Goal: Information Seeking & Learning: Find specific page/section

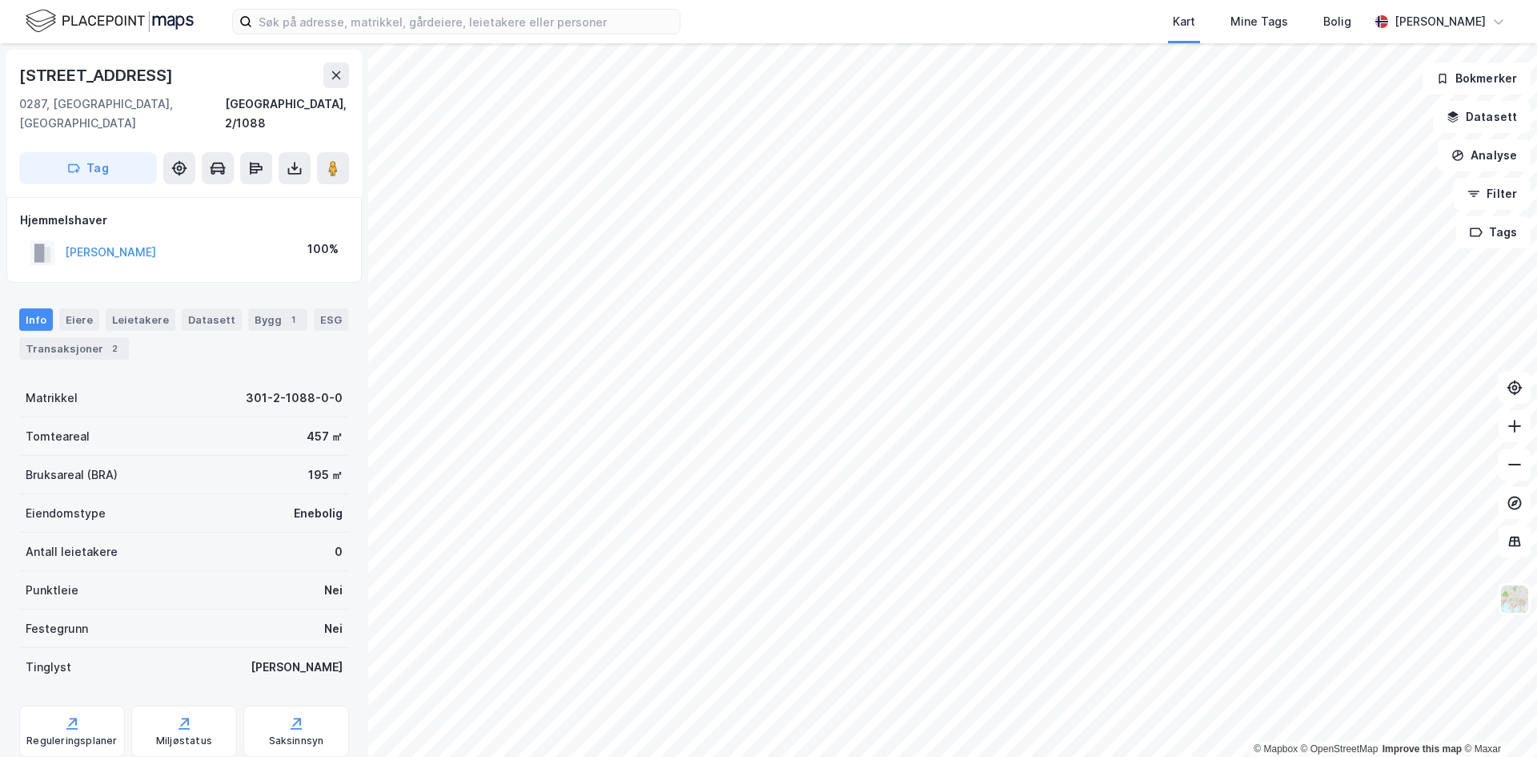
click at [902, 0] on html "Kart Mine Tags Bolig [PERSON_NAME] © Mapbox © OpenStreetMap Improve this map © …" at bounding box center [768, 378] width 1537 height 757
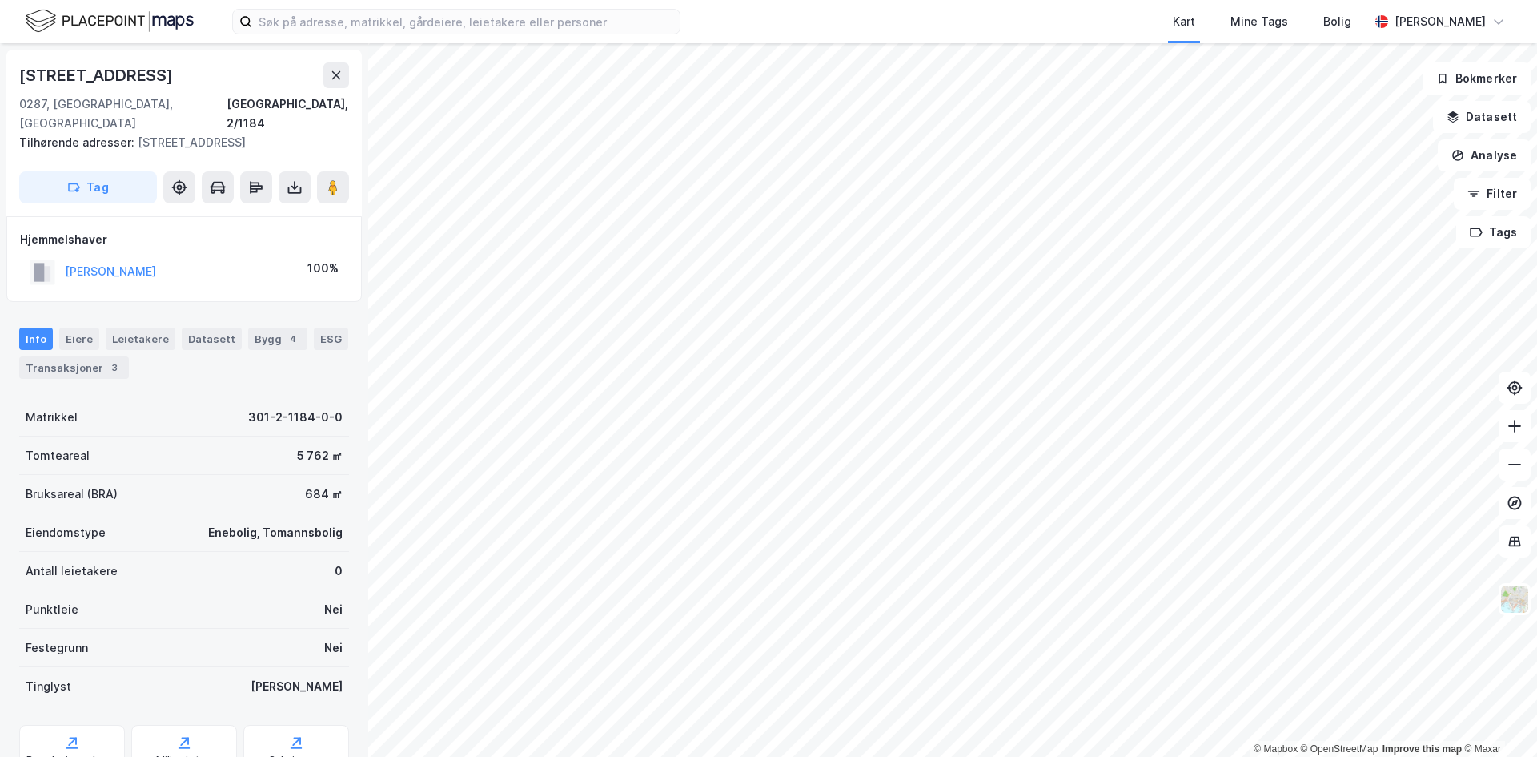
click at [1036, 18] on div "Kart Mine Tags Bolig [PERSON_NAME] © Mapbox © OpenStreetMap Improve this map © …" at bounding box center [768, 378] width 1537 height 757
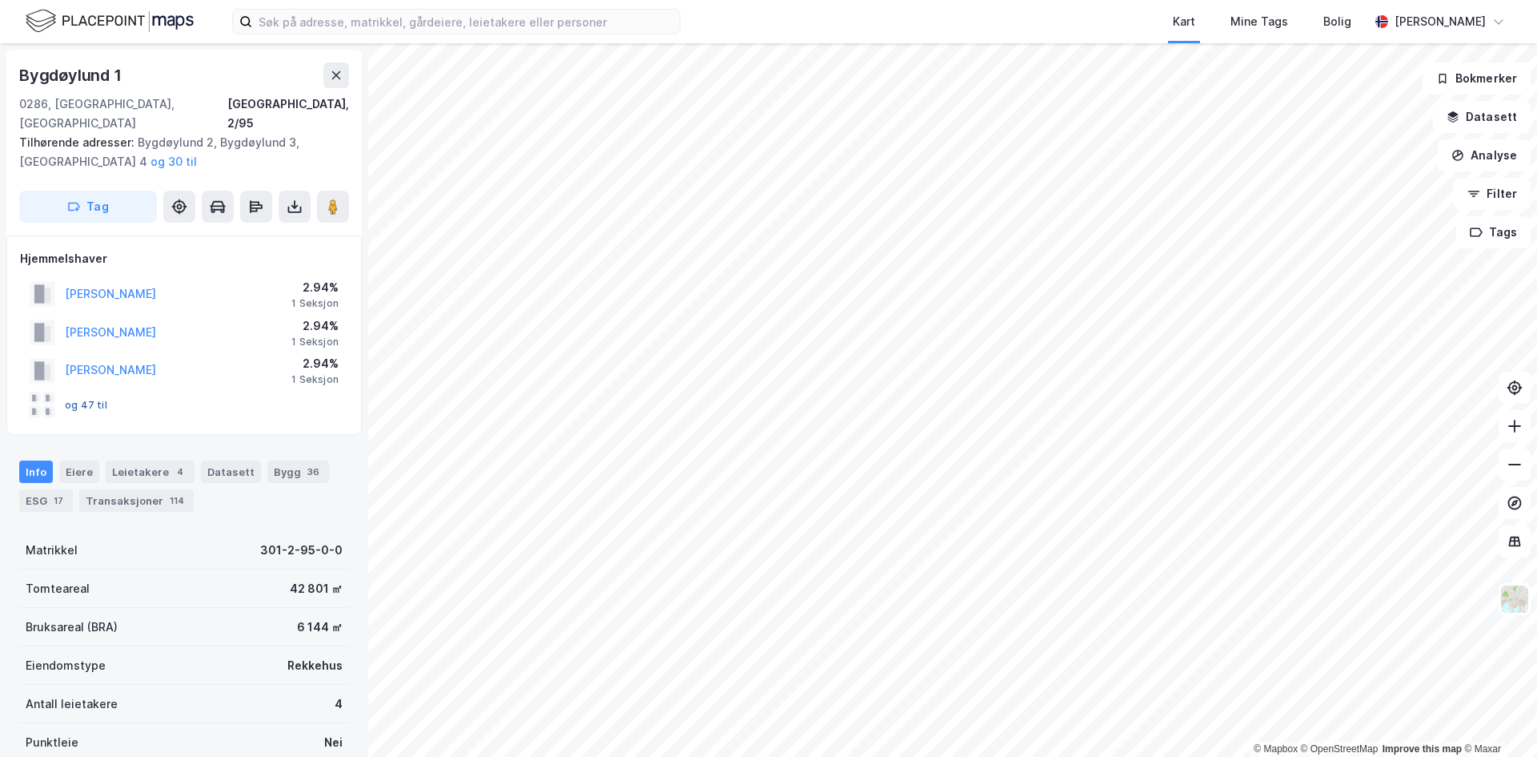
click at [0, 0] on button "og 47 til" at bounding box center [0, 0] width 0 height 0
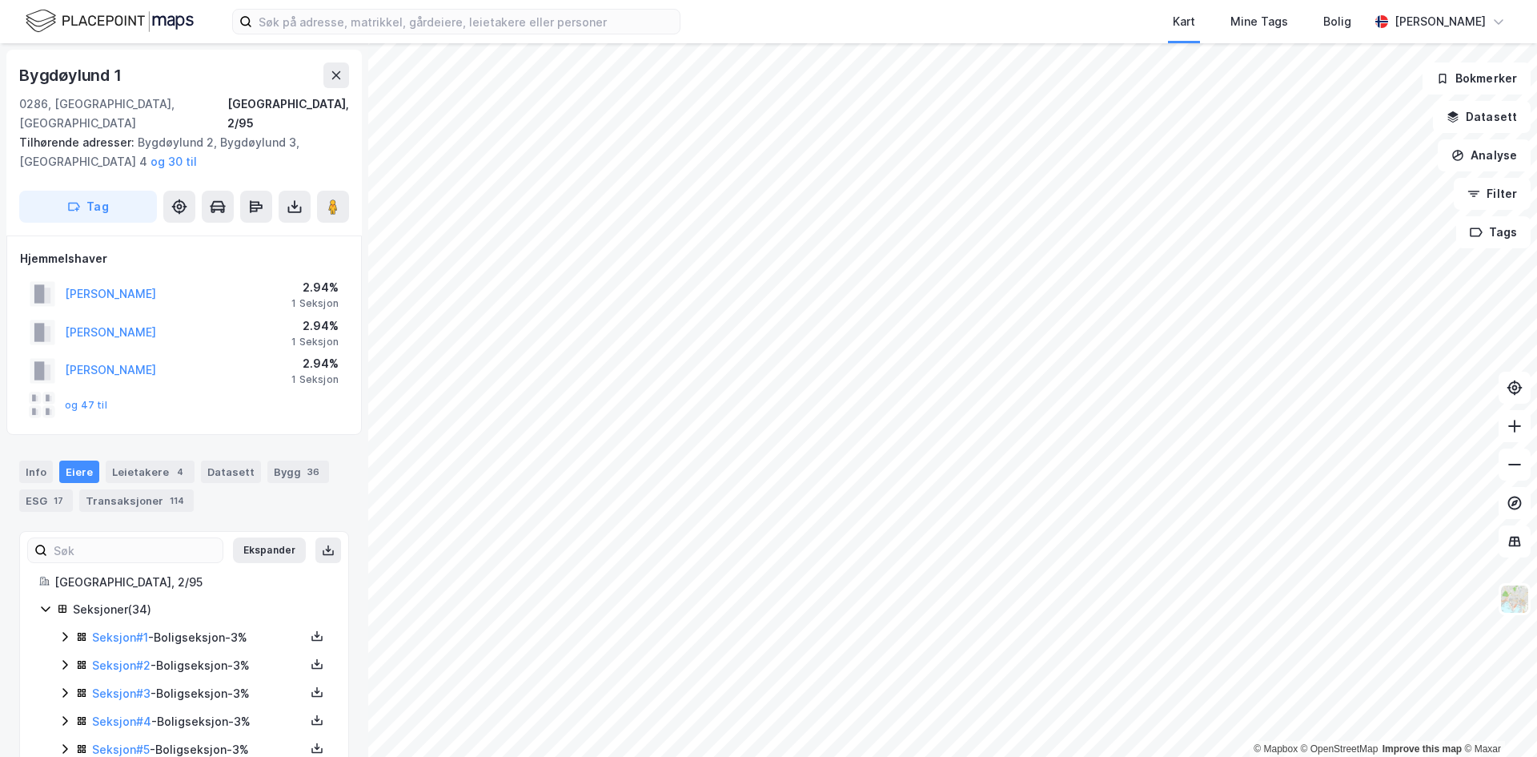
click at [62, 630] on icon at bounding box center [64, 636] width 13 height 13
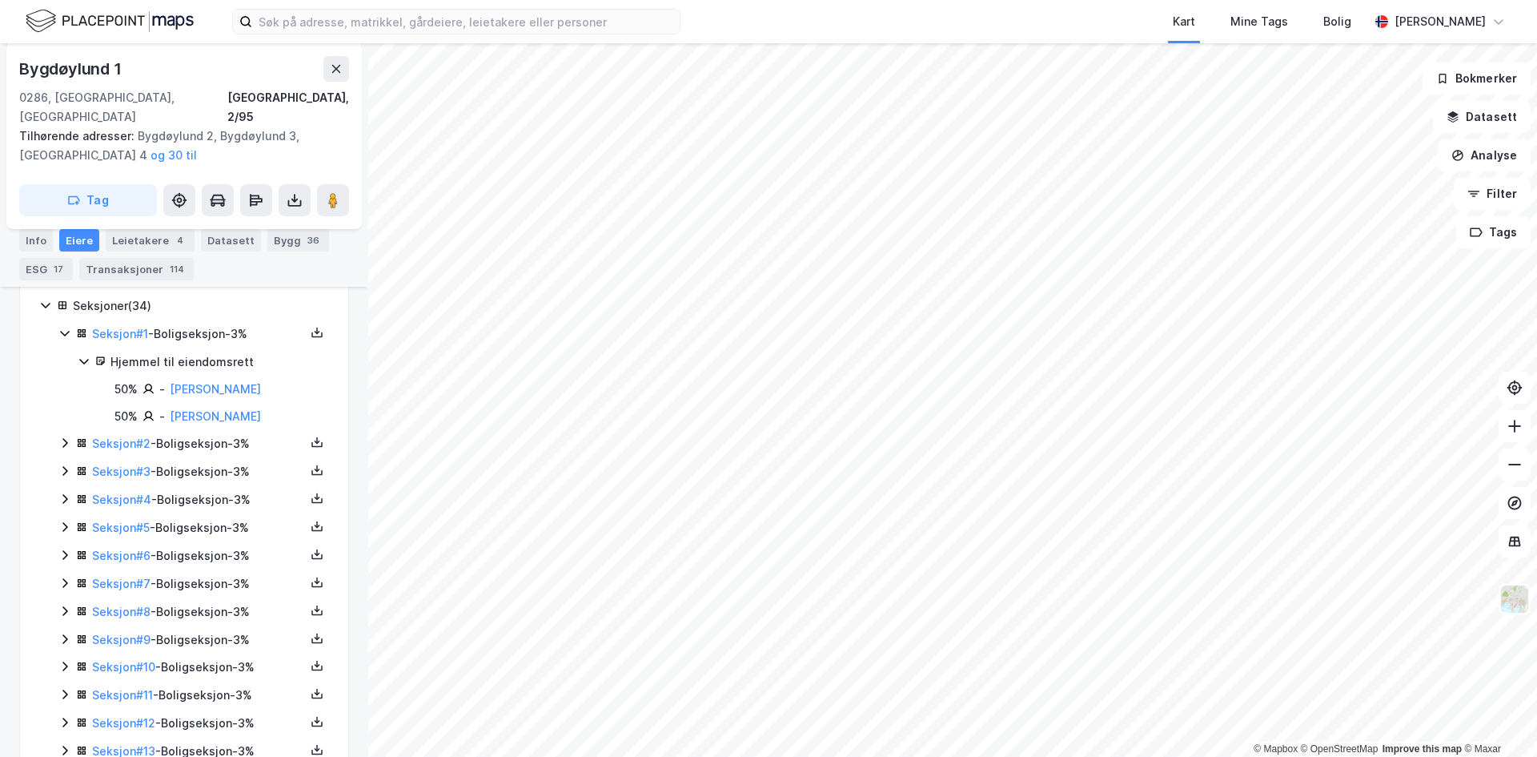
scroll to position [320, 0]
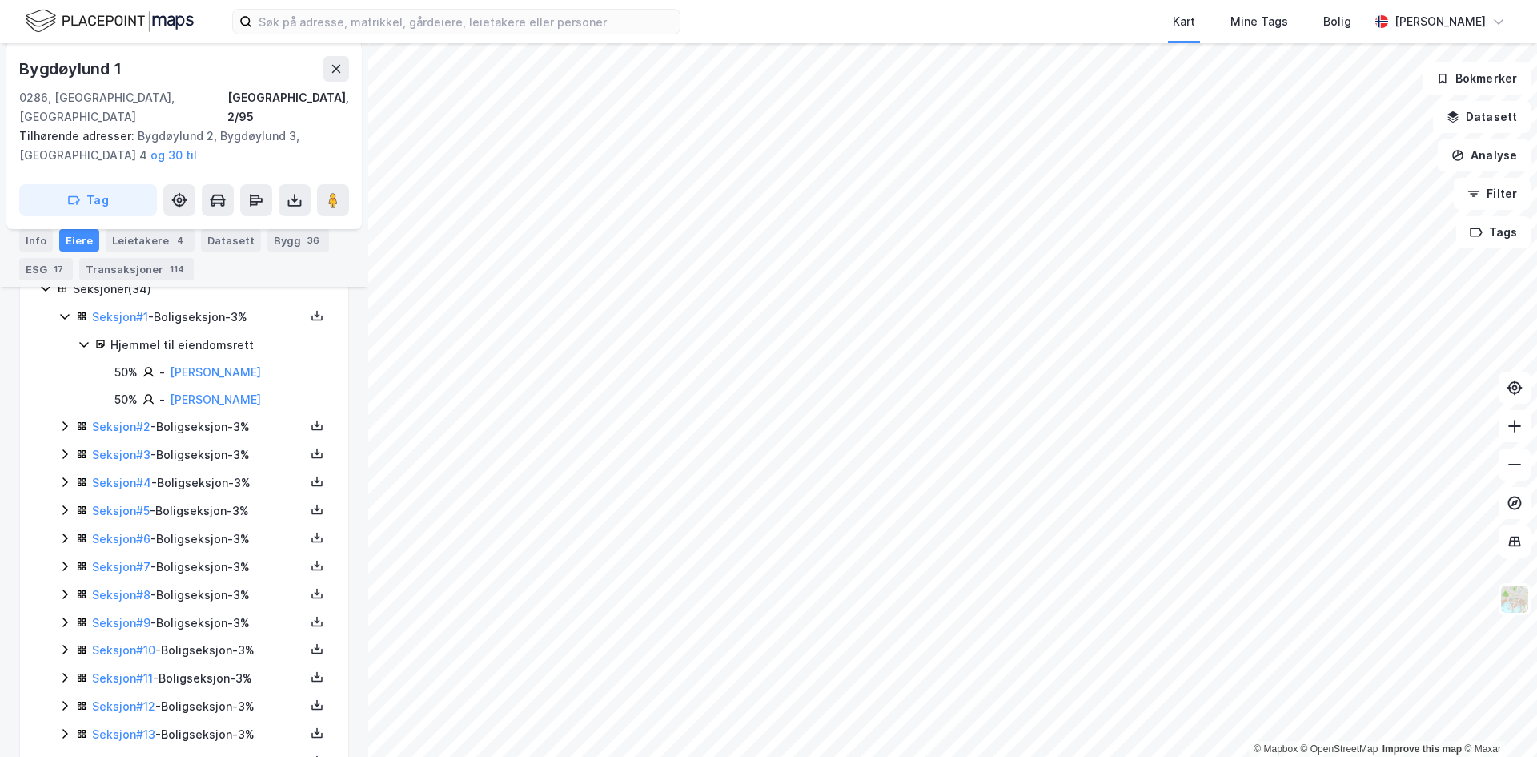
click at [62, 420] on icon at bounding box center [64, 426] width 13 height 13
click at [64, 531] on icon at bounding box center [64, 536] width 5 height 10
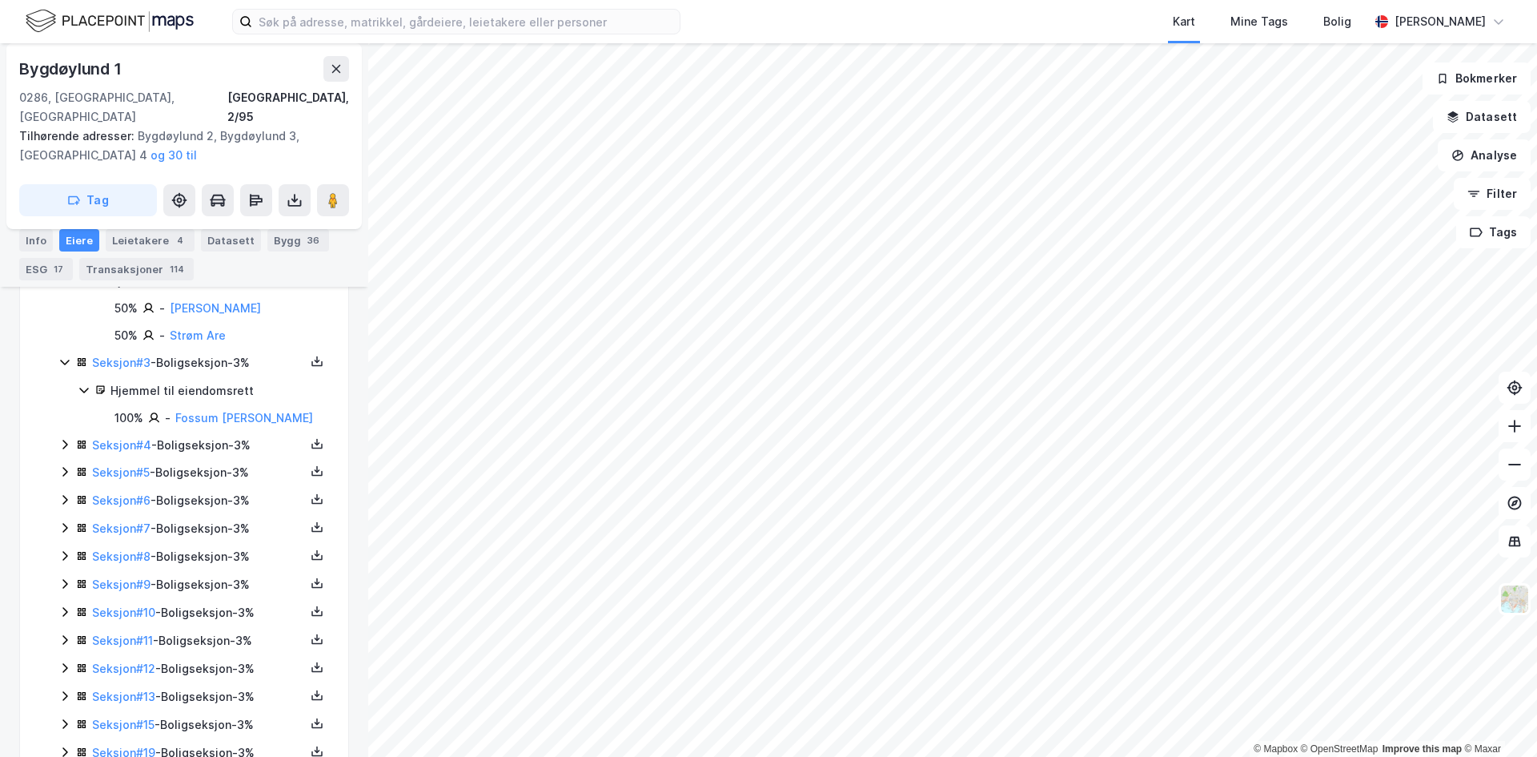
scroll to position [561, 0]
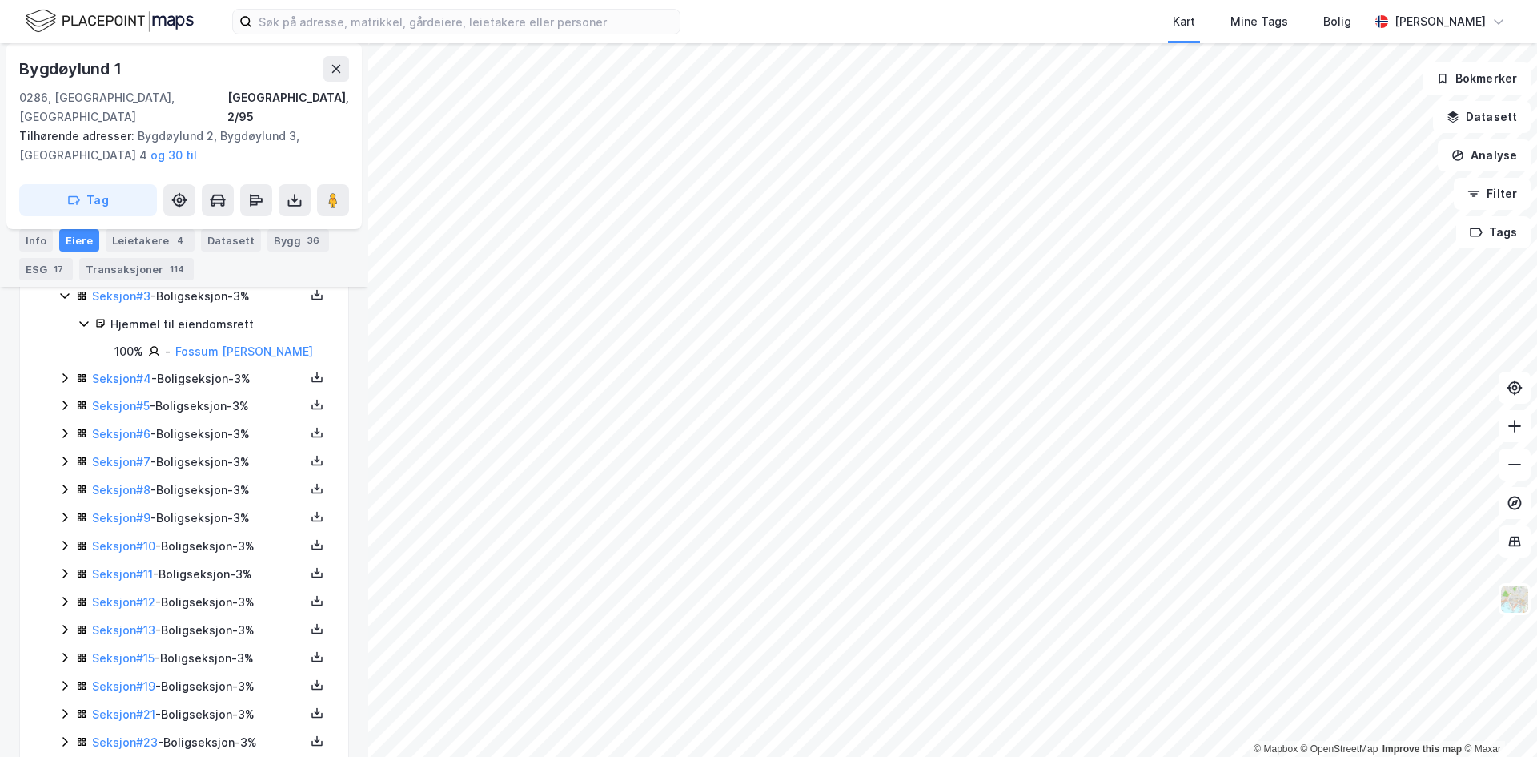
click at [62, 372] on icon at bounding box center [64, 378] width 13 height 13
click at [62, 453] on icon at bounding box center [64, 459] width 13 height 13
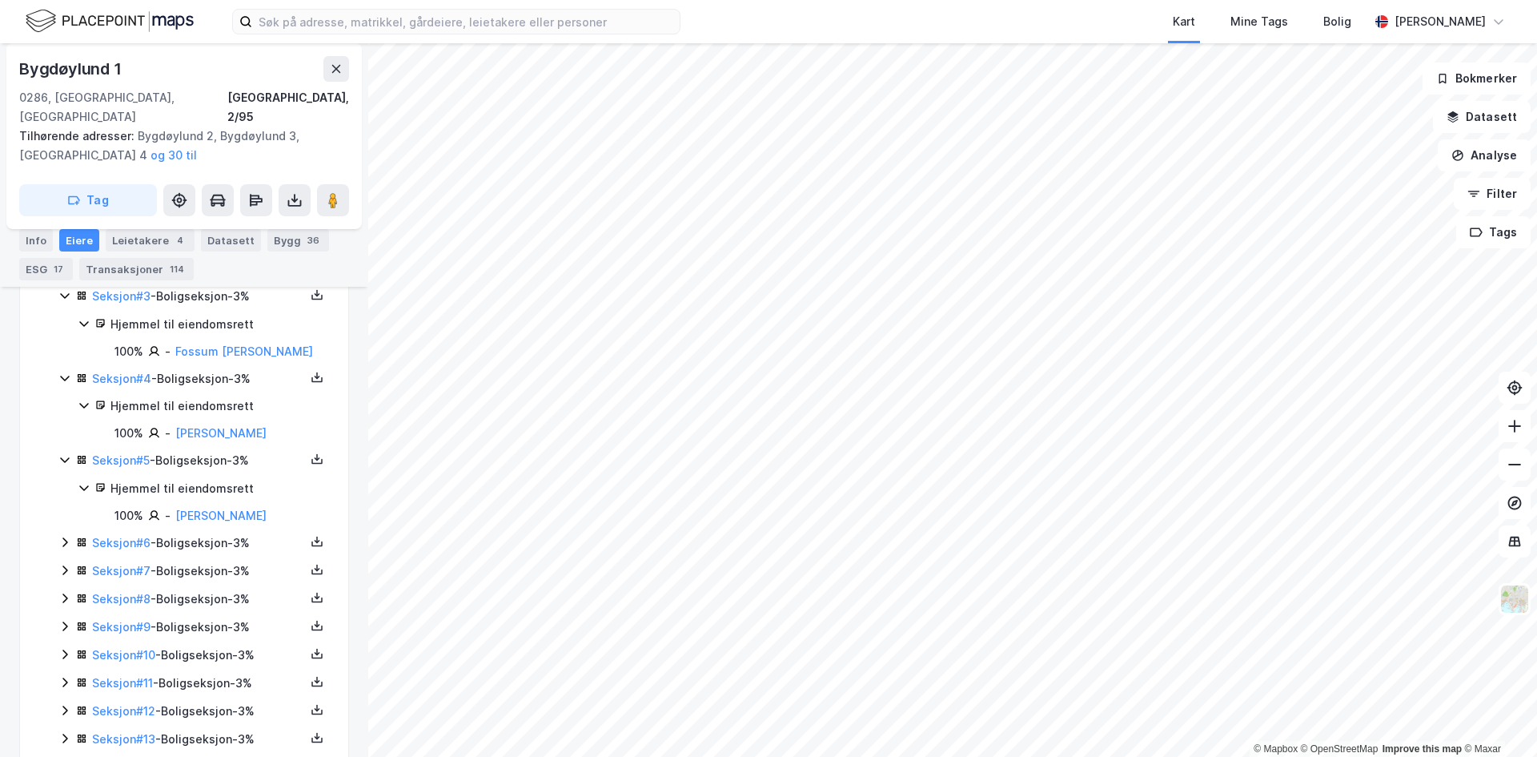
click at [66, 537] on icon at bounding box center [64, 542] width 5 height 10
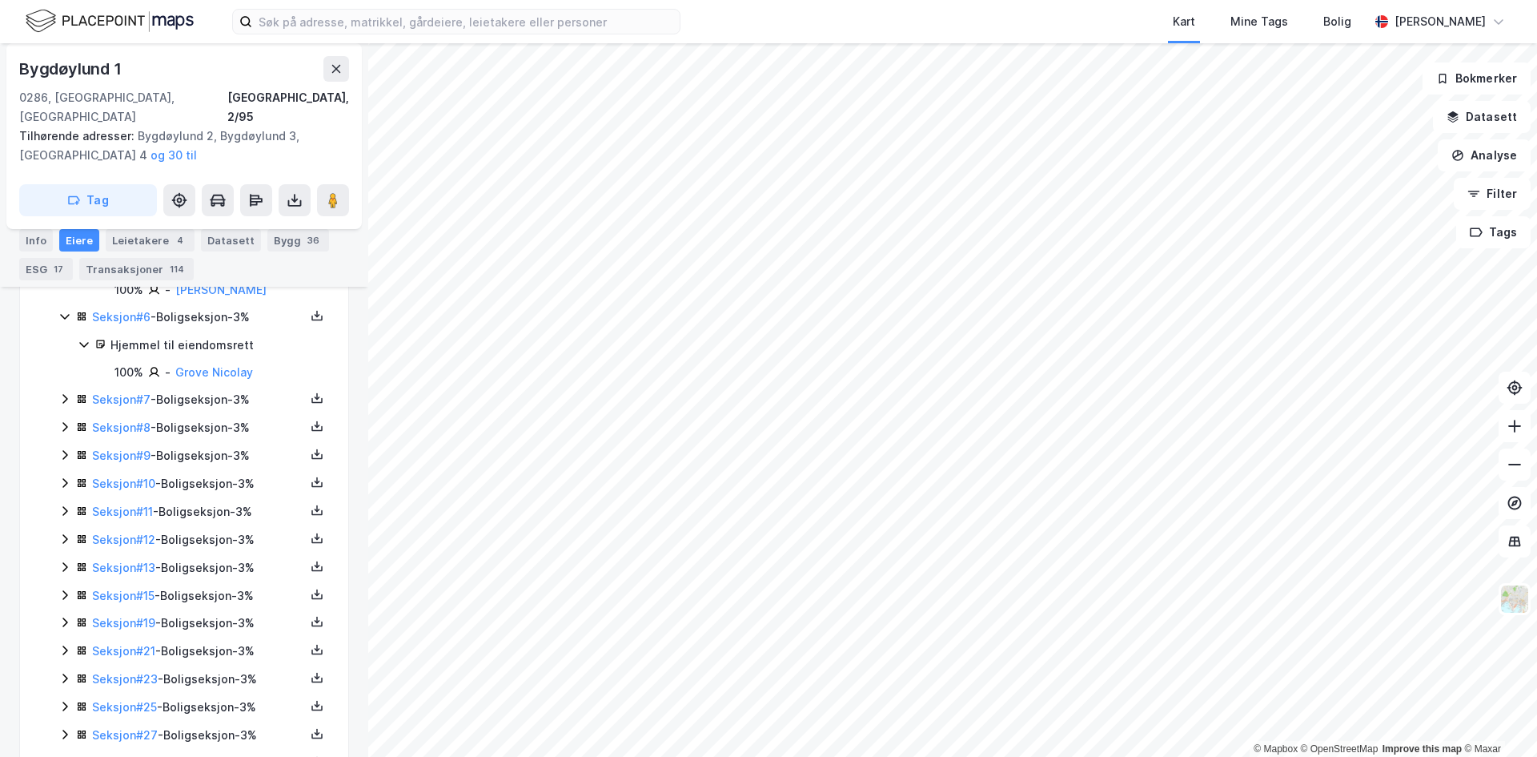
scroll to position [801, 0]
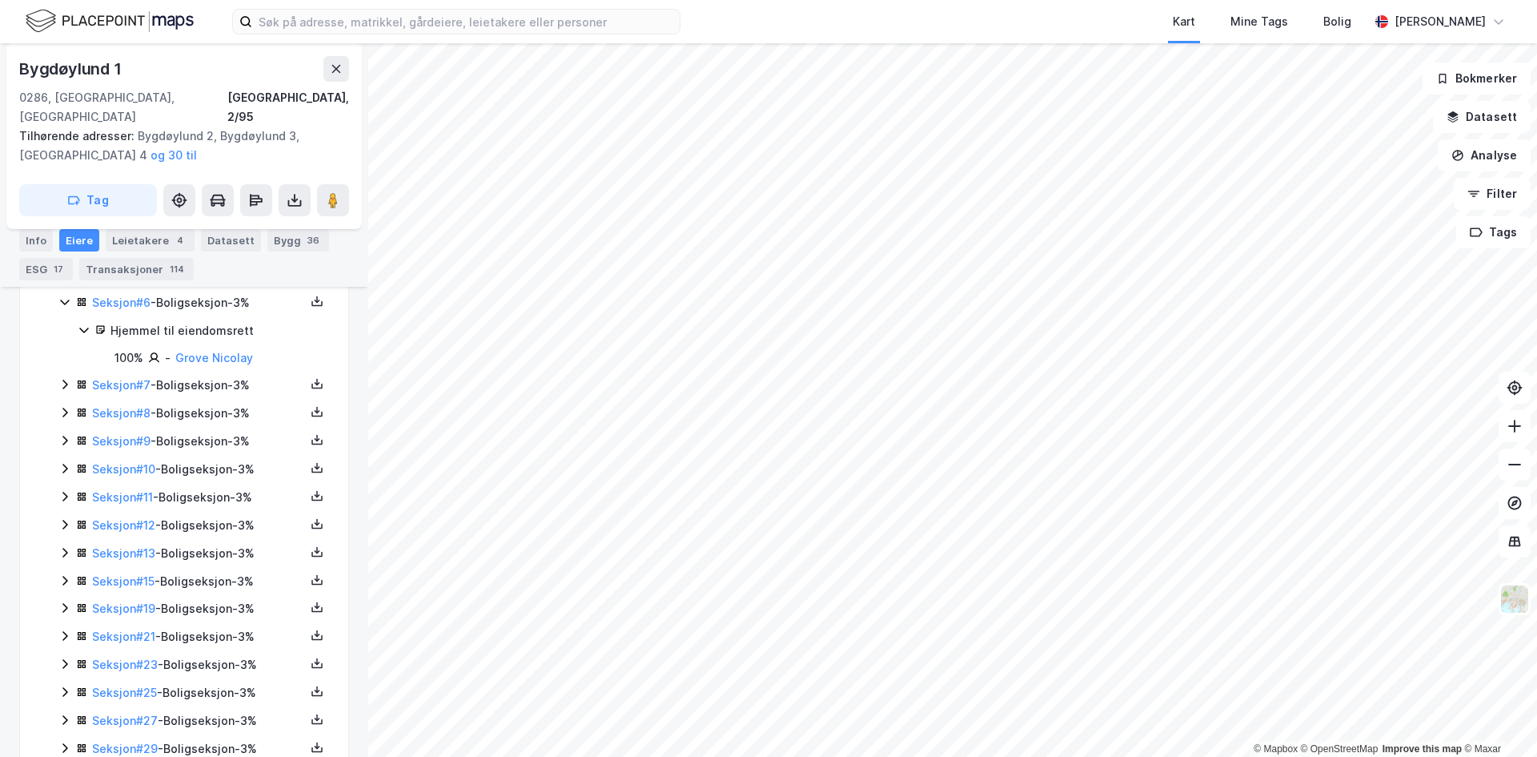
click at [63, 378] on icon at bounding box center [64, 384] width 13 height 13
click at [62, 460] on icon at bounding box center [64, 466] width 13 height 13
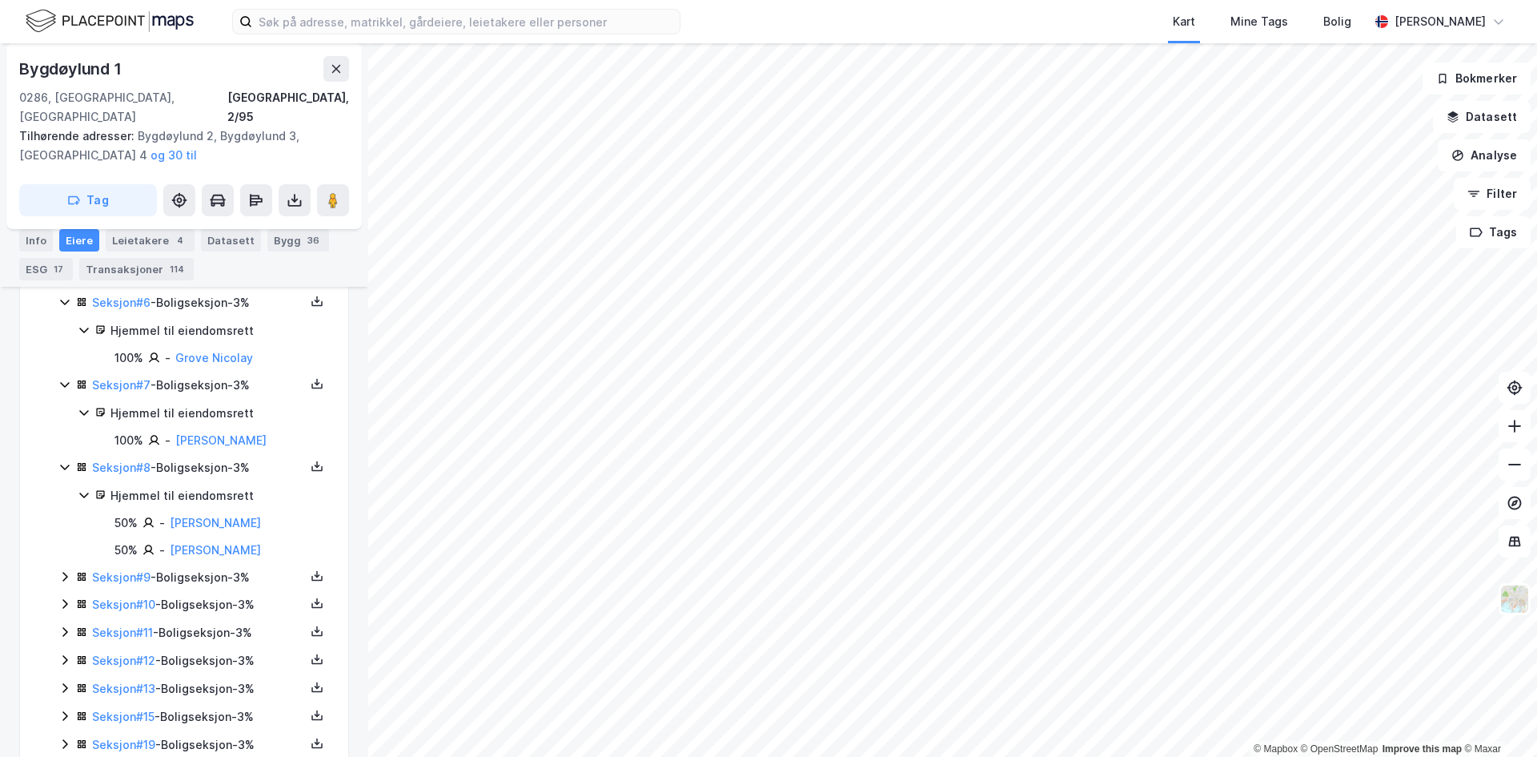
scroll to position [881, 0]
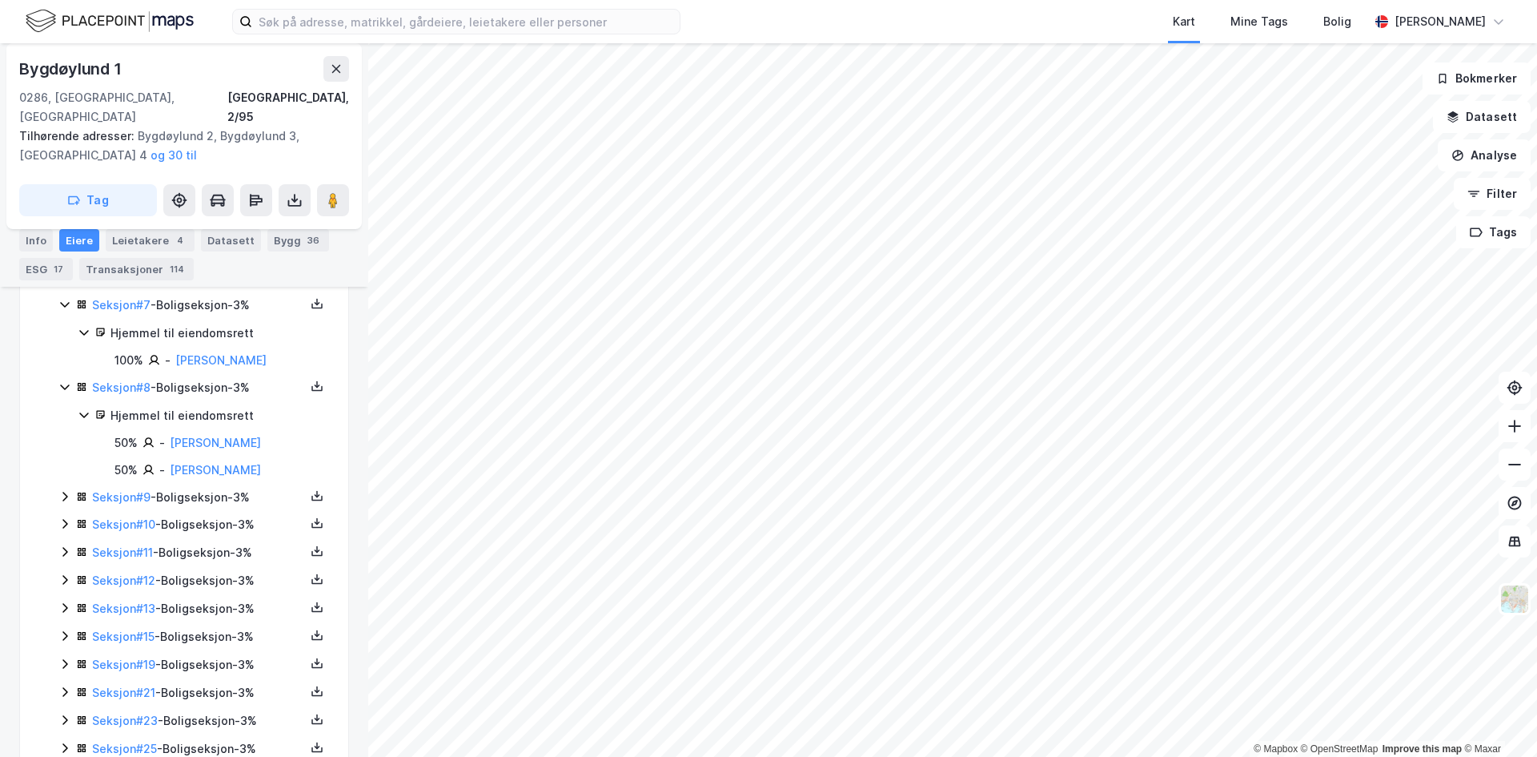
click at [66, 490] on icon at bounding box center [64, 496] width 13 height 13
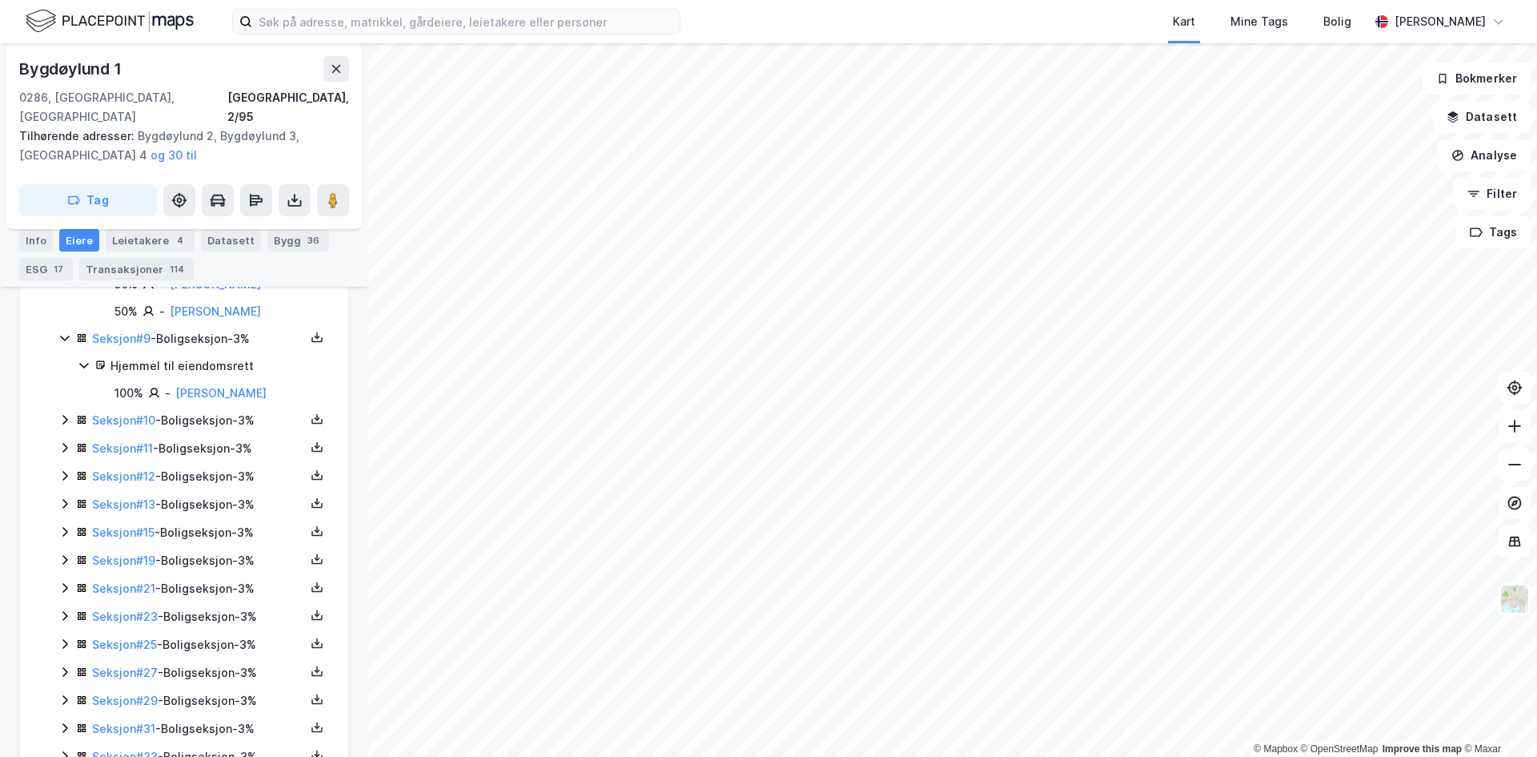
scroll to position [1041, 0]
click at [65, 412] on icon at bounding box center [64, 418] width 13 height 13
click at [62, 494] on icon at bounding box center [64, 500] width 13 height 13
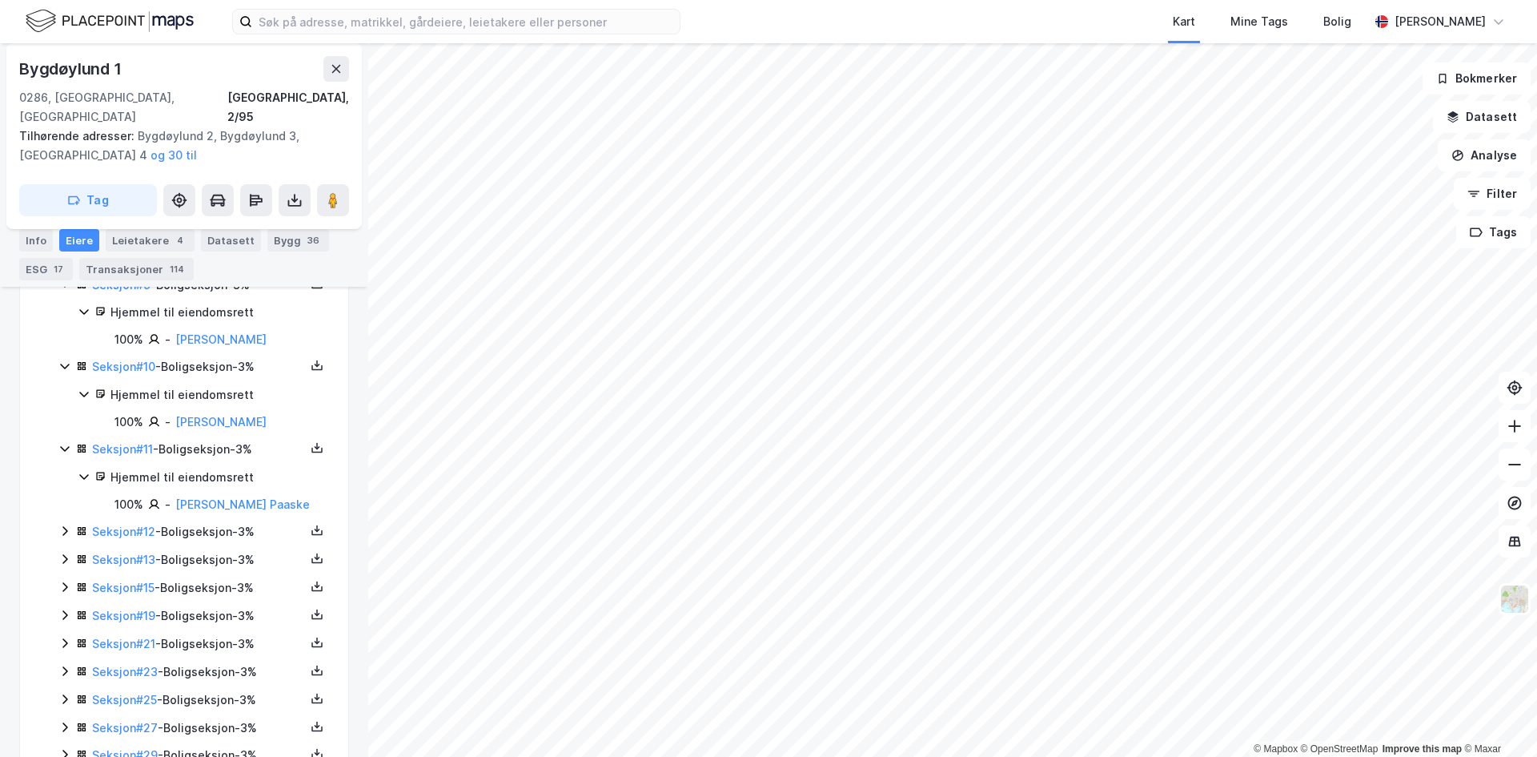
scroll to position [1121, 0]
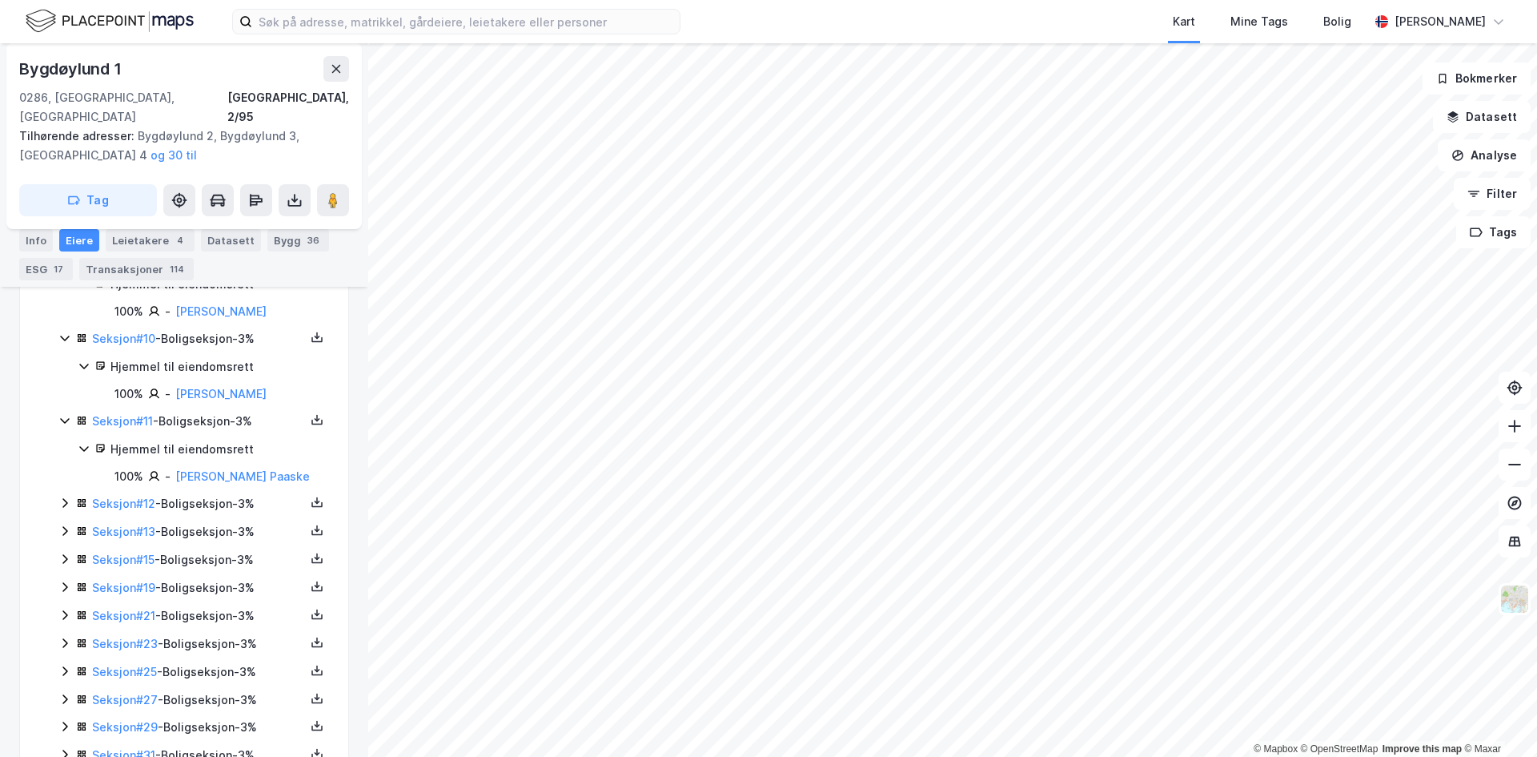
click at [61, 496] on icon at bounding box center [64, 502] width 13 height 13
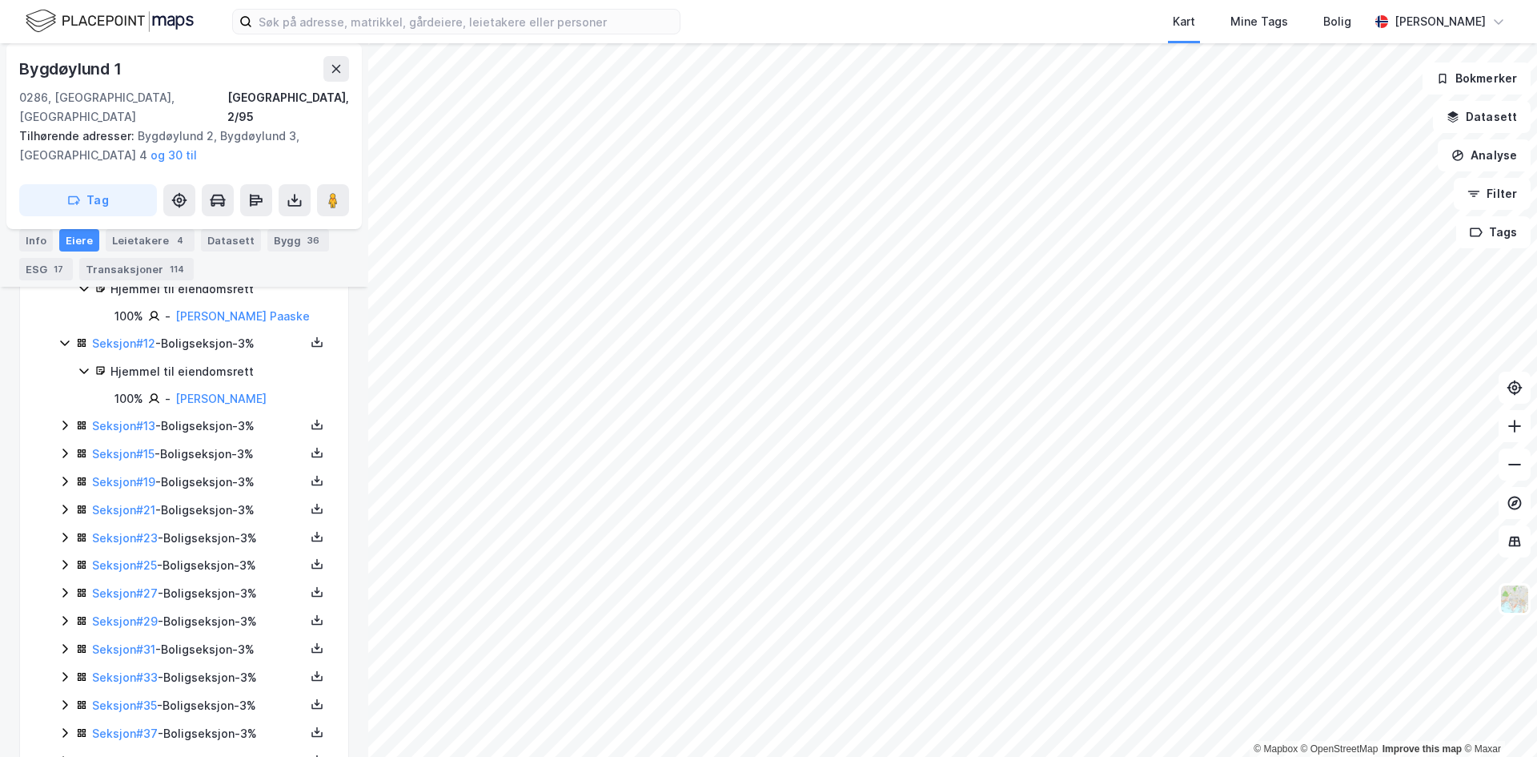
click at [63, 419] on icon at bounding box center [64, 425] width 13 height 13
click at [67, 507] on icon at bounding box center [64, 508] width 5 height 10
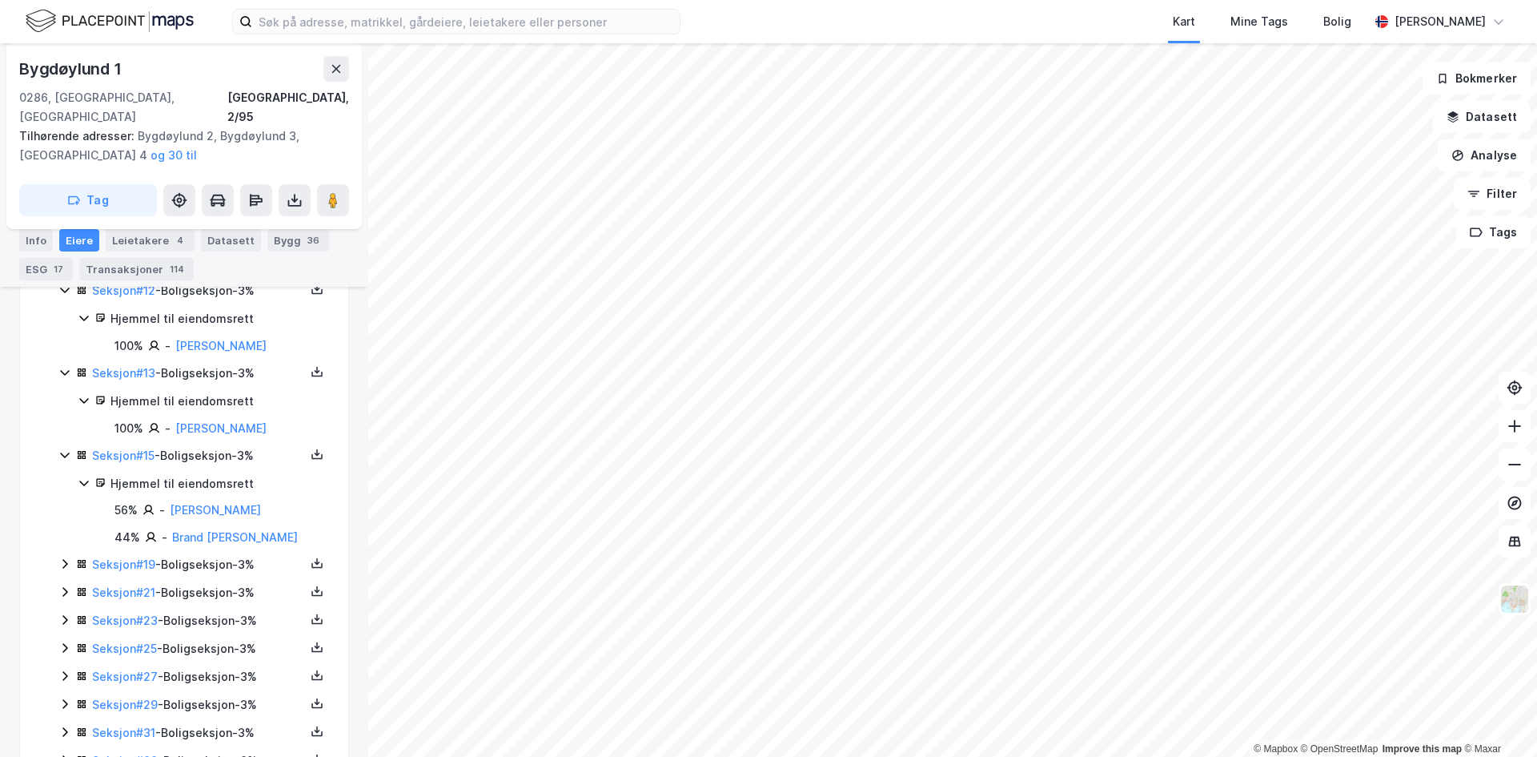
scroll to position [1361, 0]
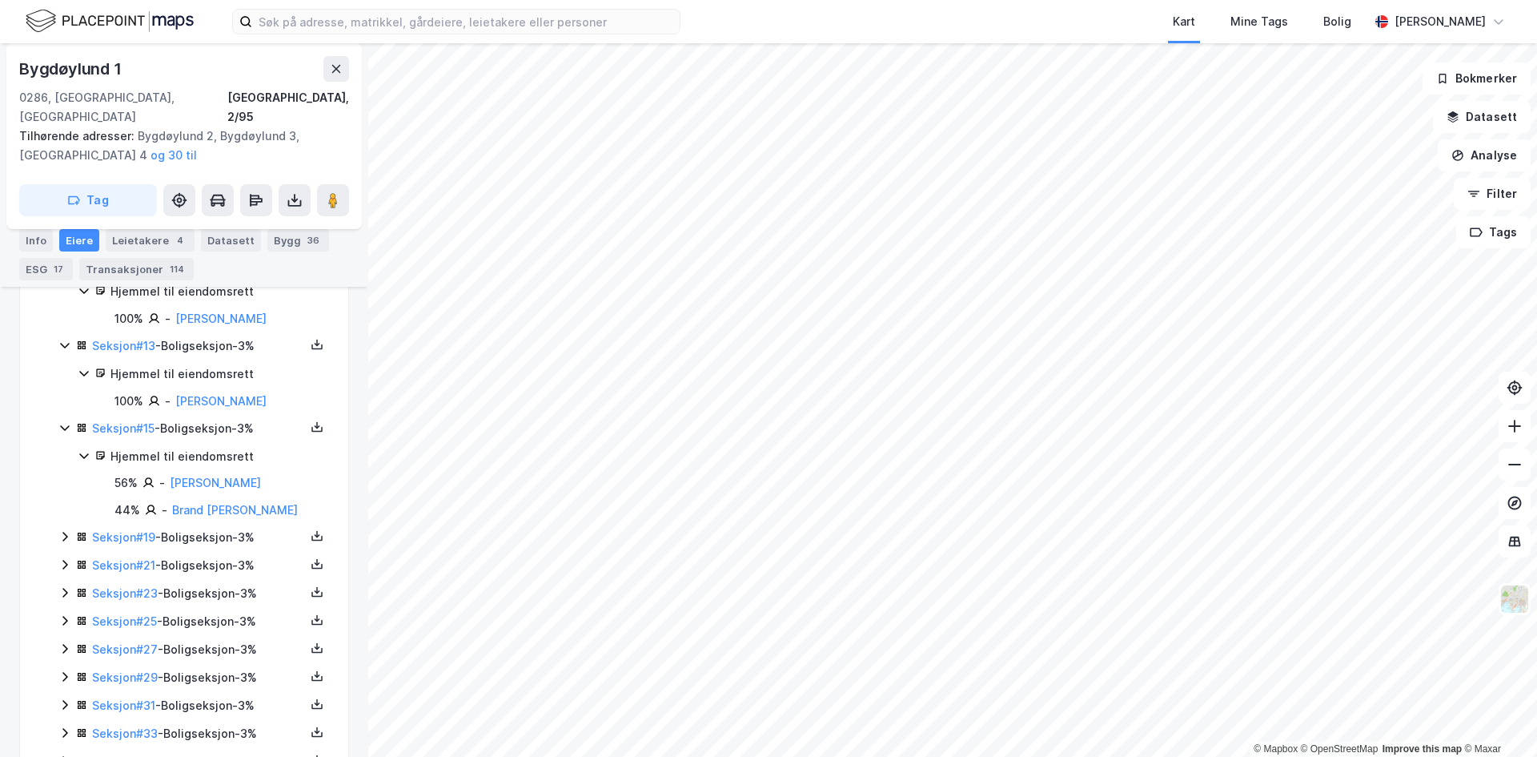
click at [66, 533] on icon at bounding box center [64, 536] width 13 height 13
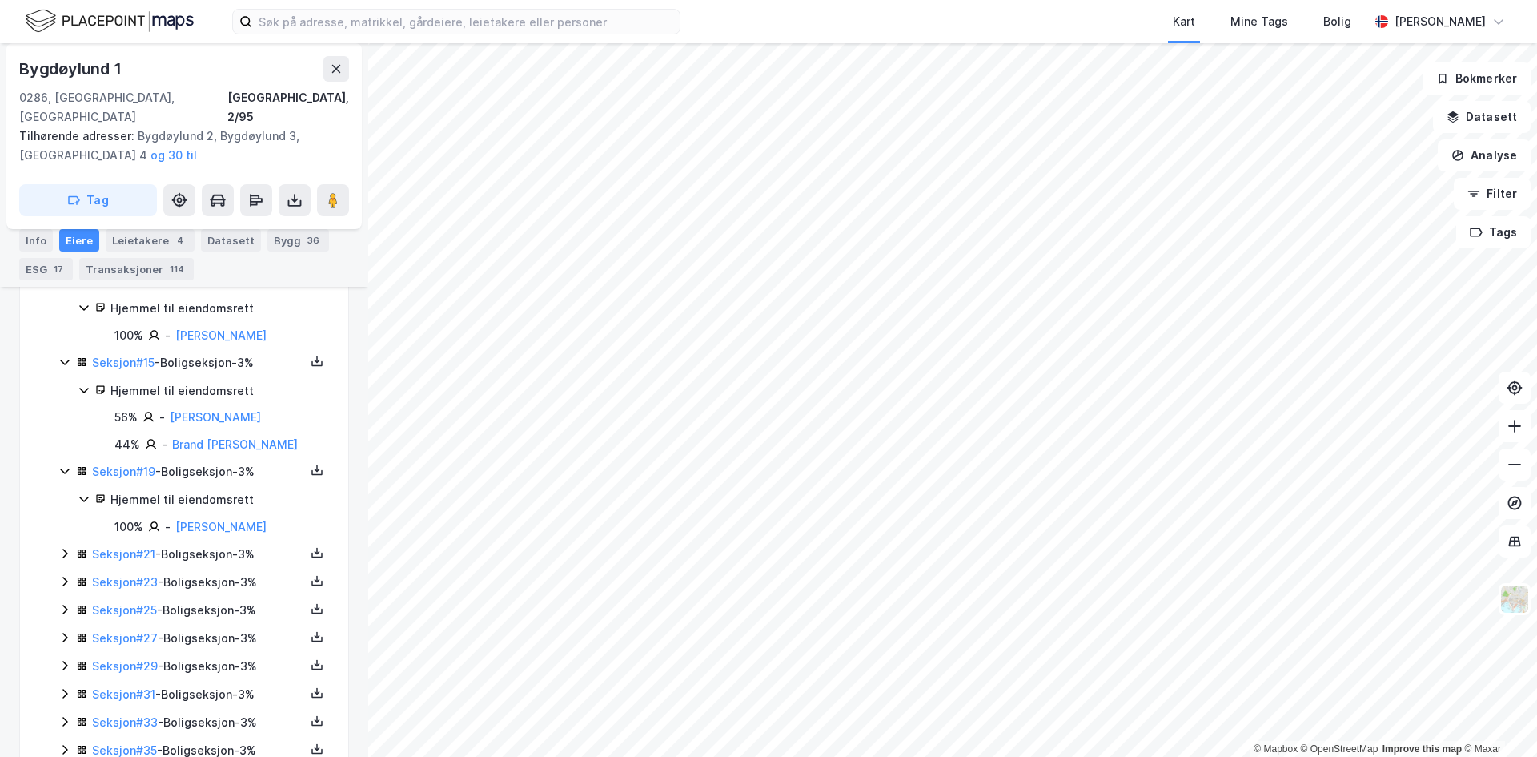
scroll to position [1521, 0]
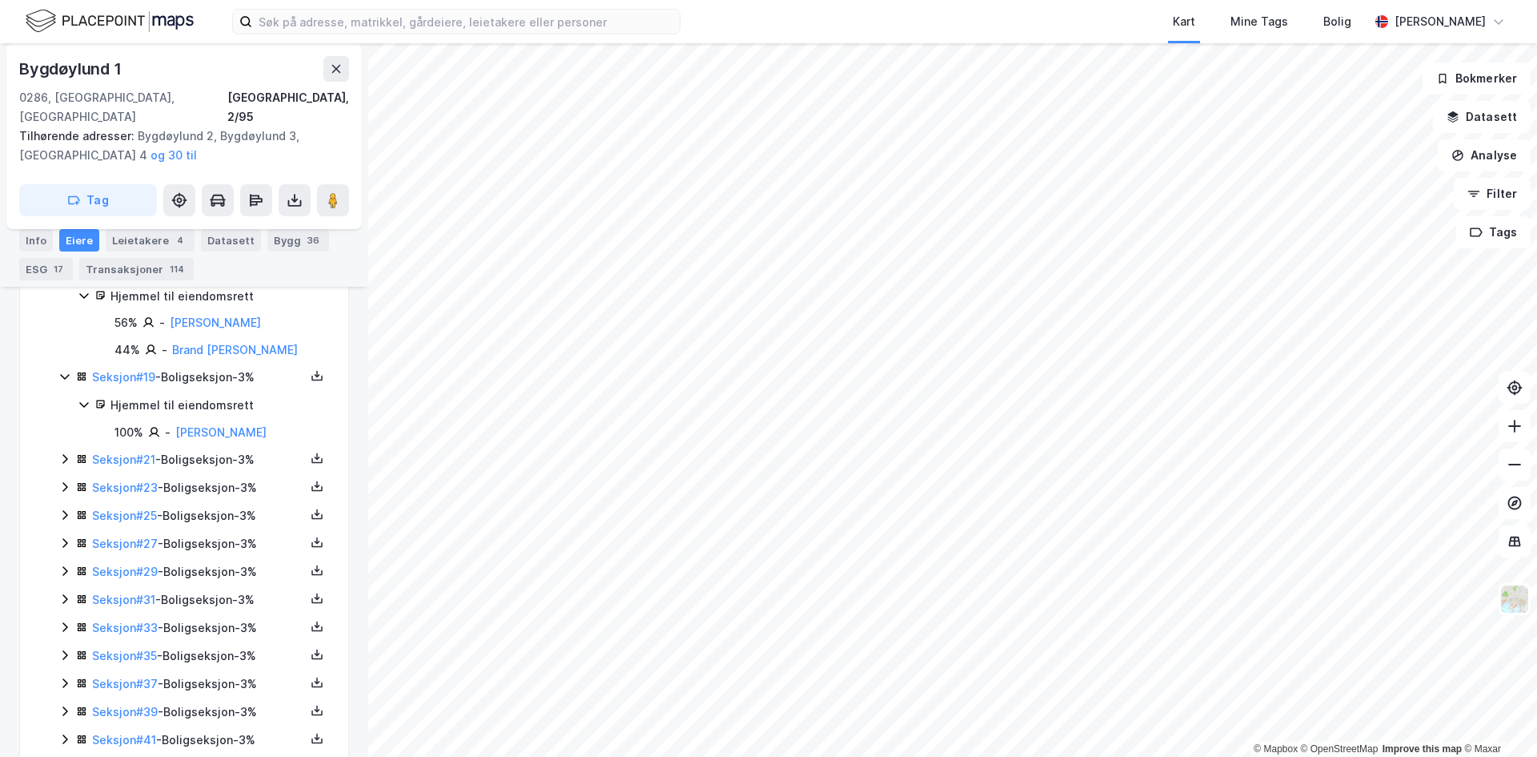
click at [64, 460] on icon at bounding box center [64, 458] width 13 height 13
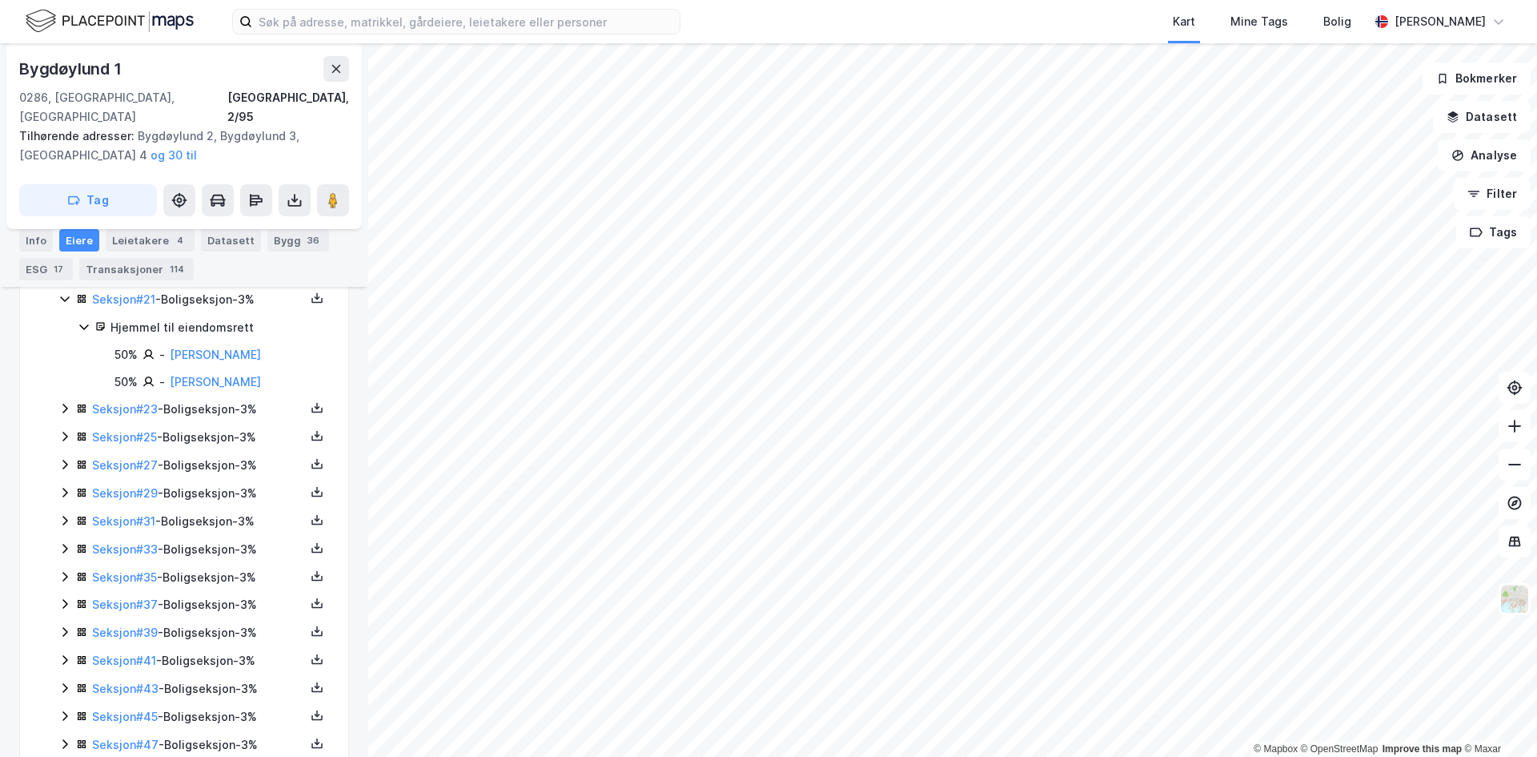
click at [67, 404] on icon at bounding box center [64, 408] width 13 height 13
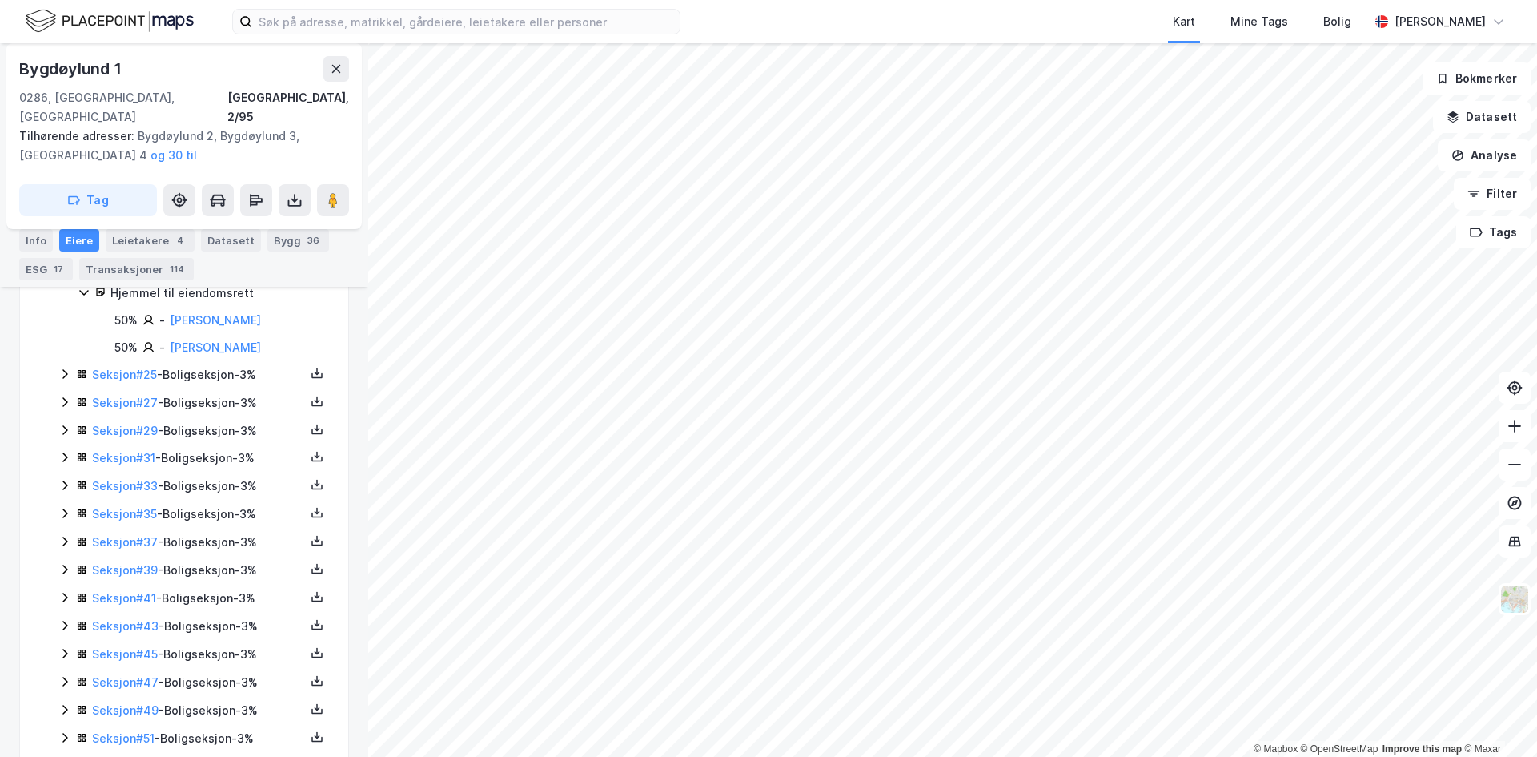
scroll to position [1842, 0]
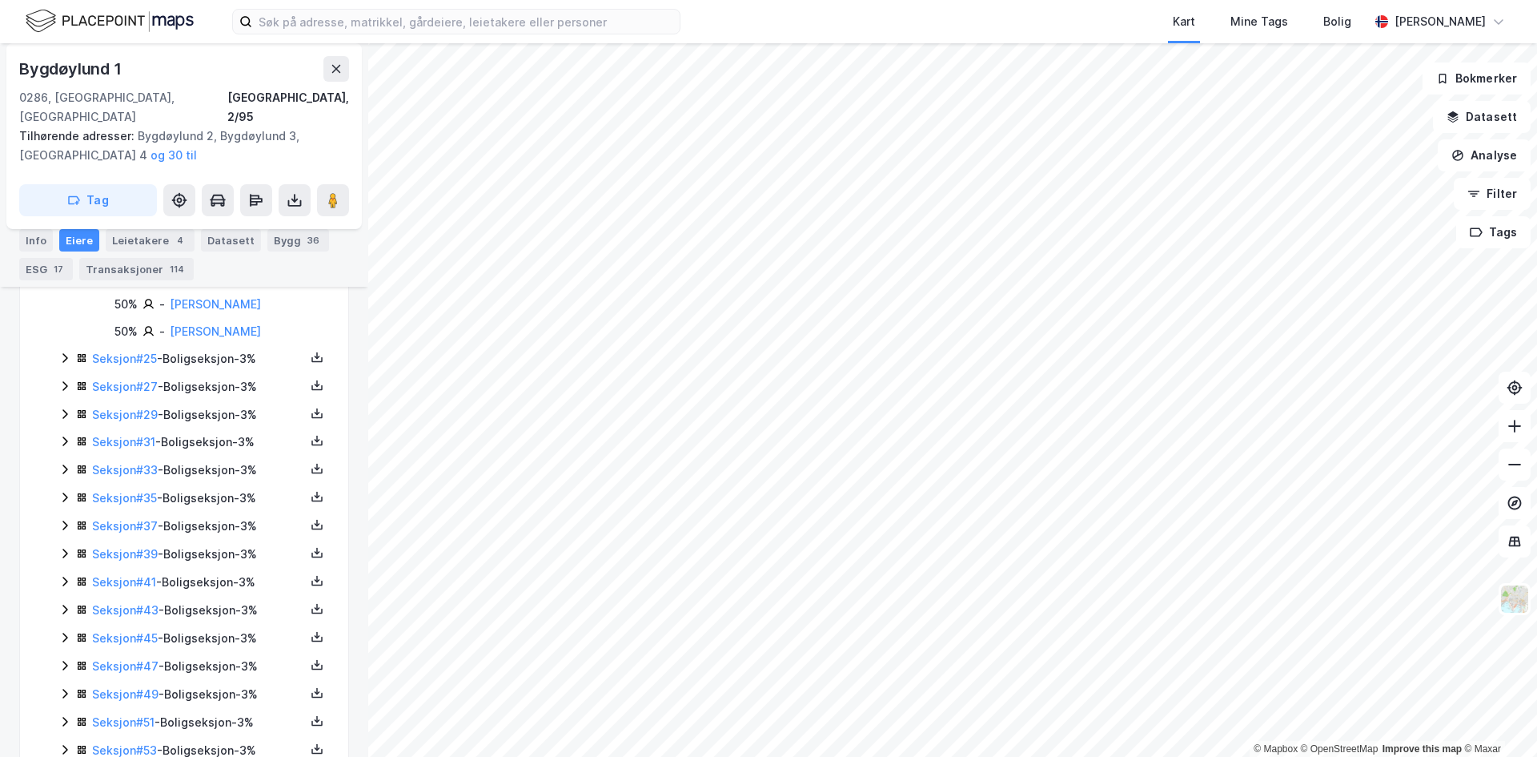
click at [64, 360] on icon at bounding box center [64, 358] width 5 height 10
click at [58, 468] on icon at bounding box center [64, 466] width 13 height 13
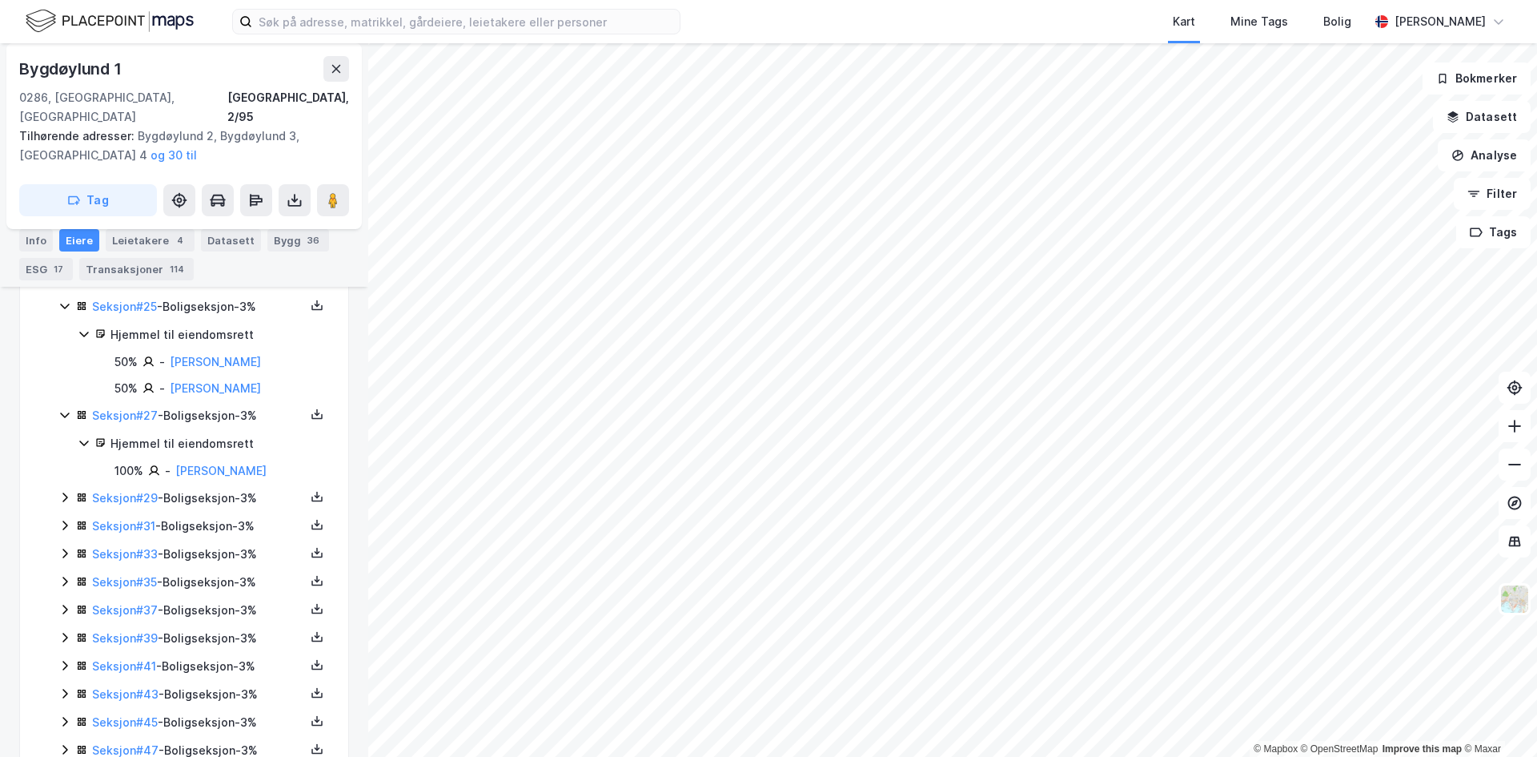
scroll to position [1922, 0]
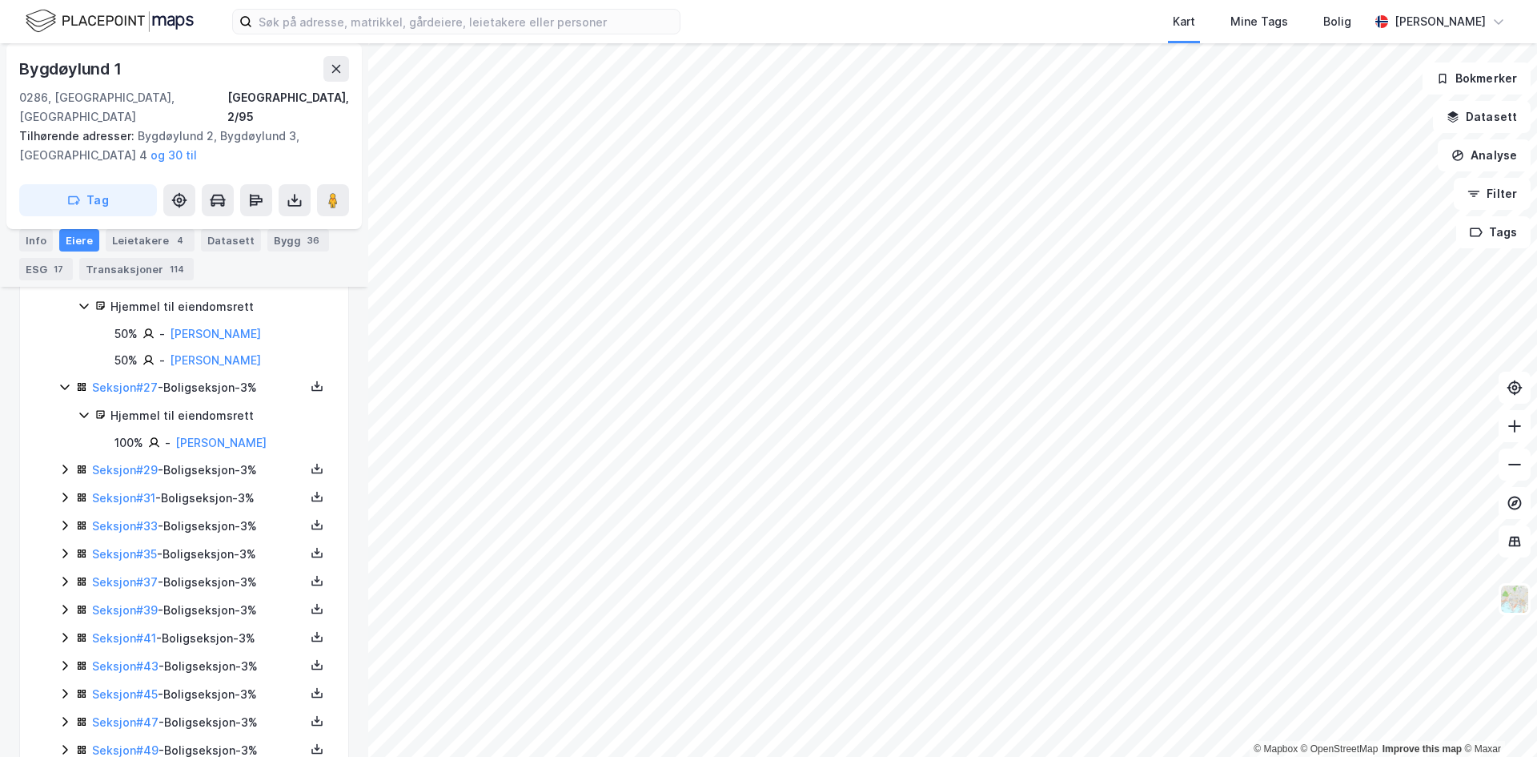
click at [66, 467] on icon at bounding box center [64, 469] width 13 height 13
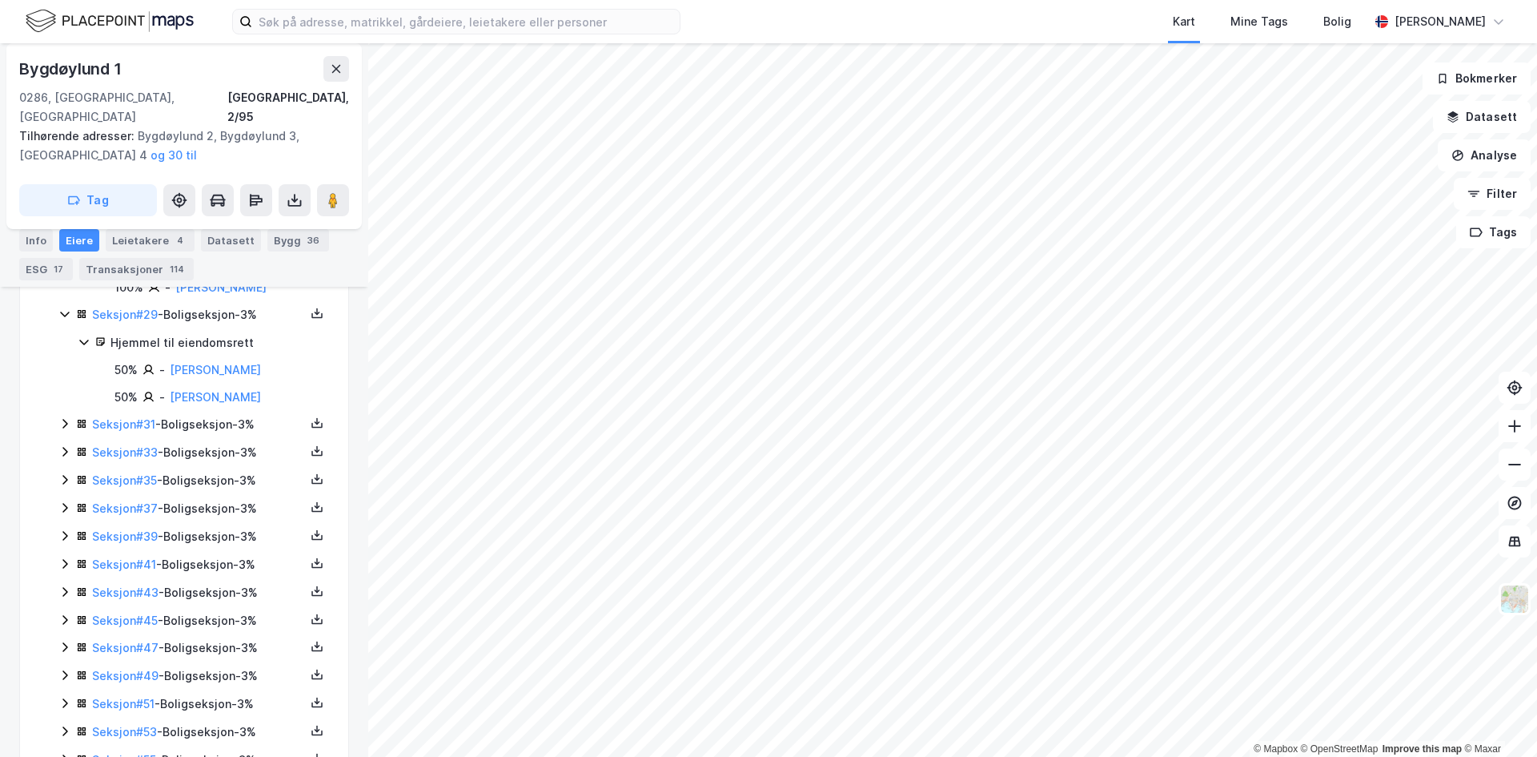
scroll to position [2082, 0]
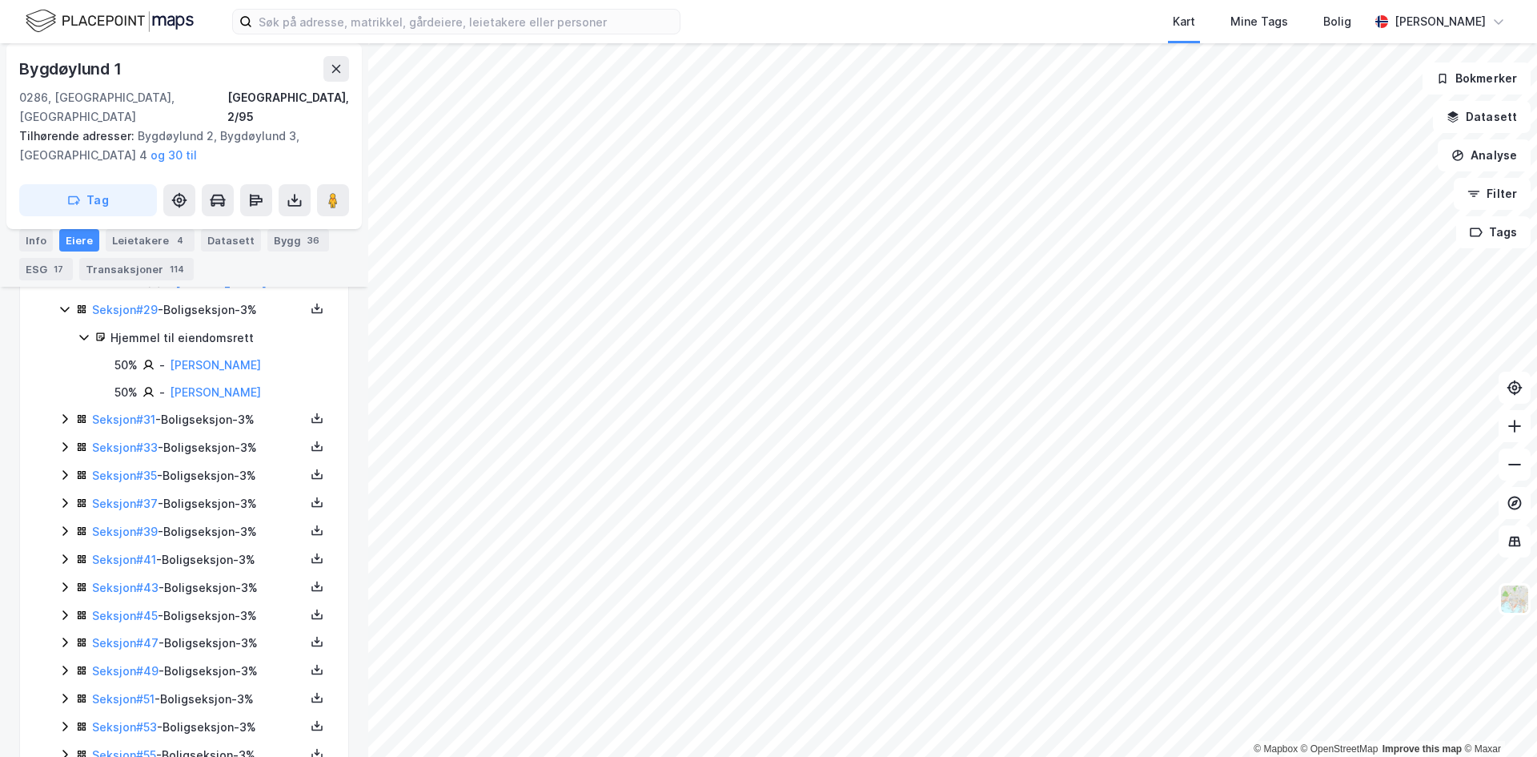
click at [64, 418] on icon at bounding box center [64, 418] width 13 height 13
click at [67, 500] on icon at bounding box center [64, 501] width 13 height 13
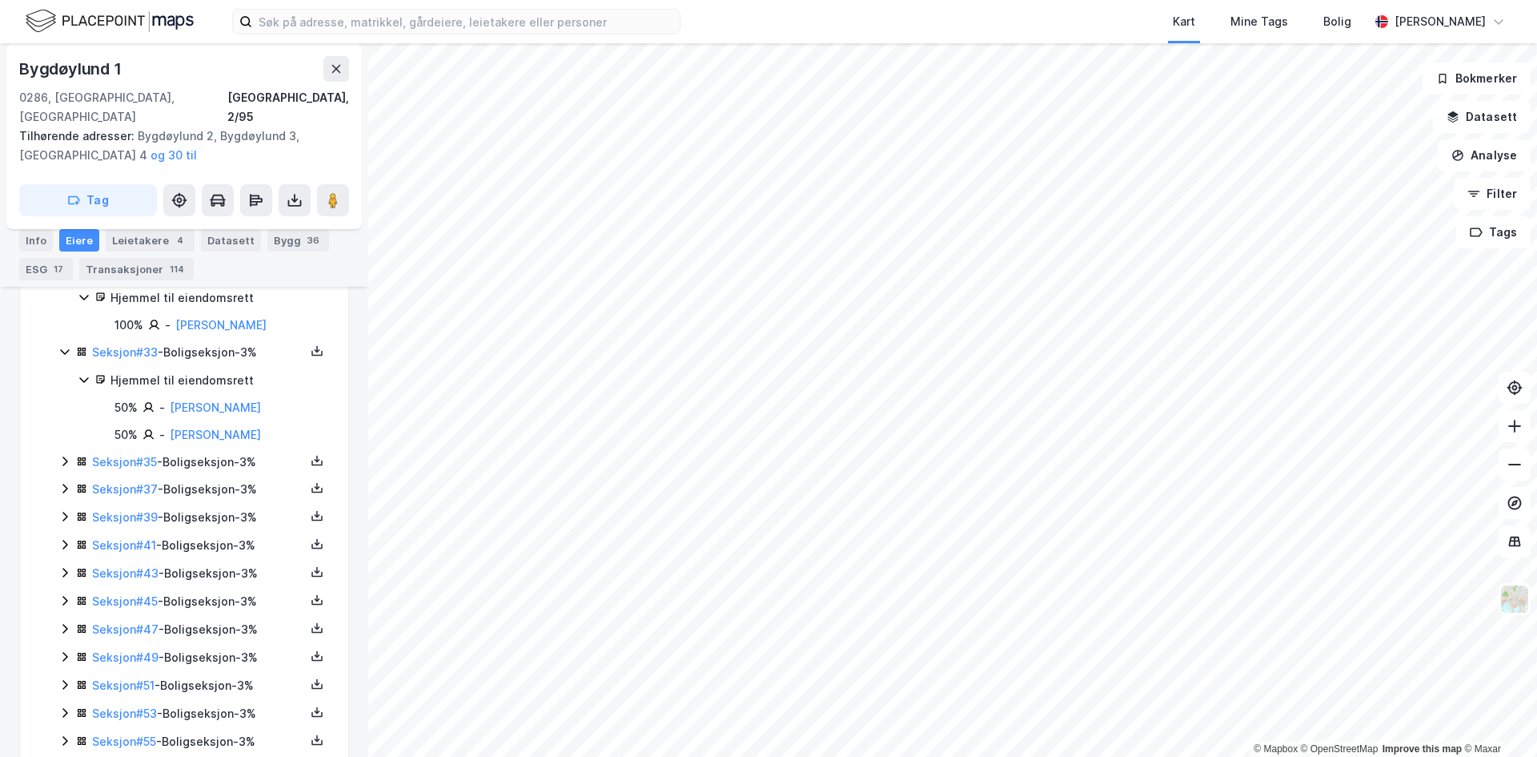
scroll to position [2242, 0]
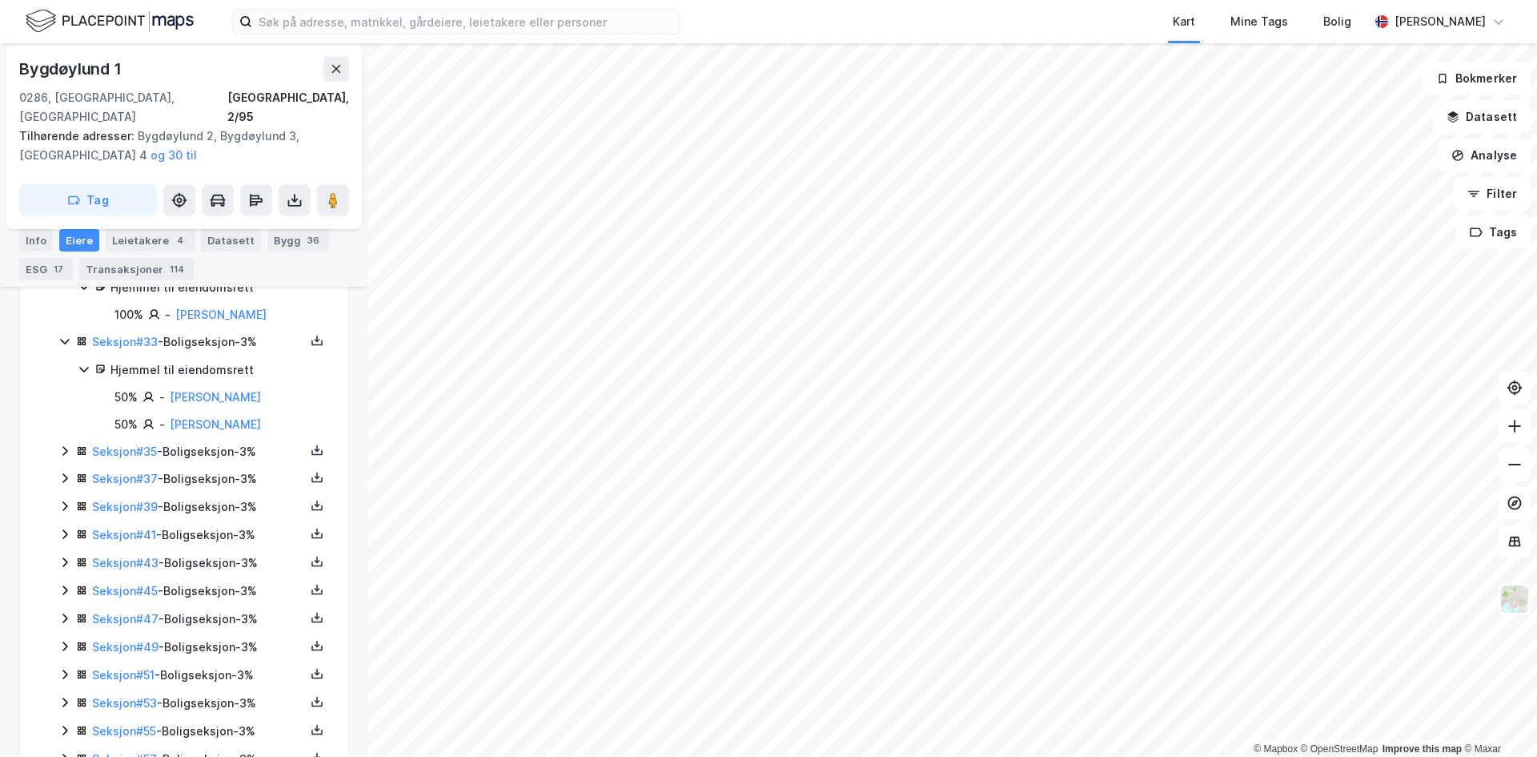
click at [68, 450] on icon at bounding box center [64, 450] width 13 height 13
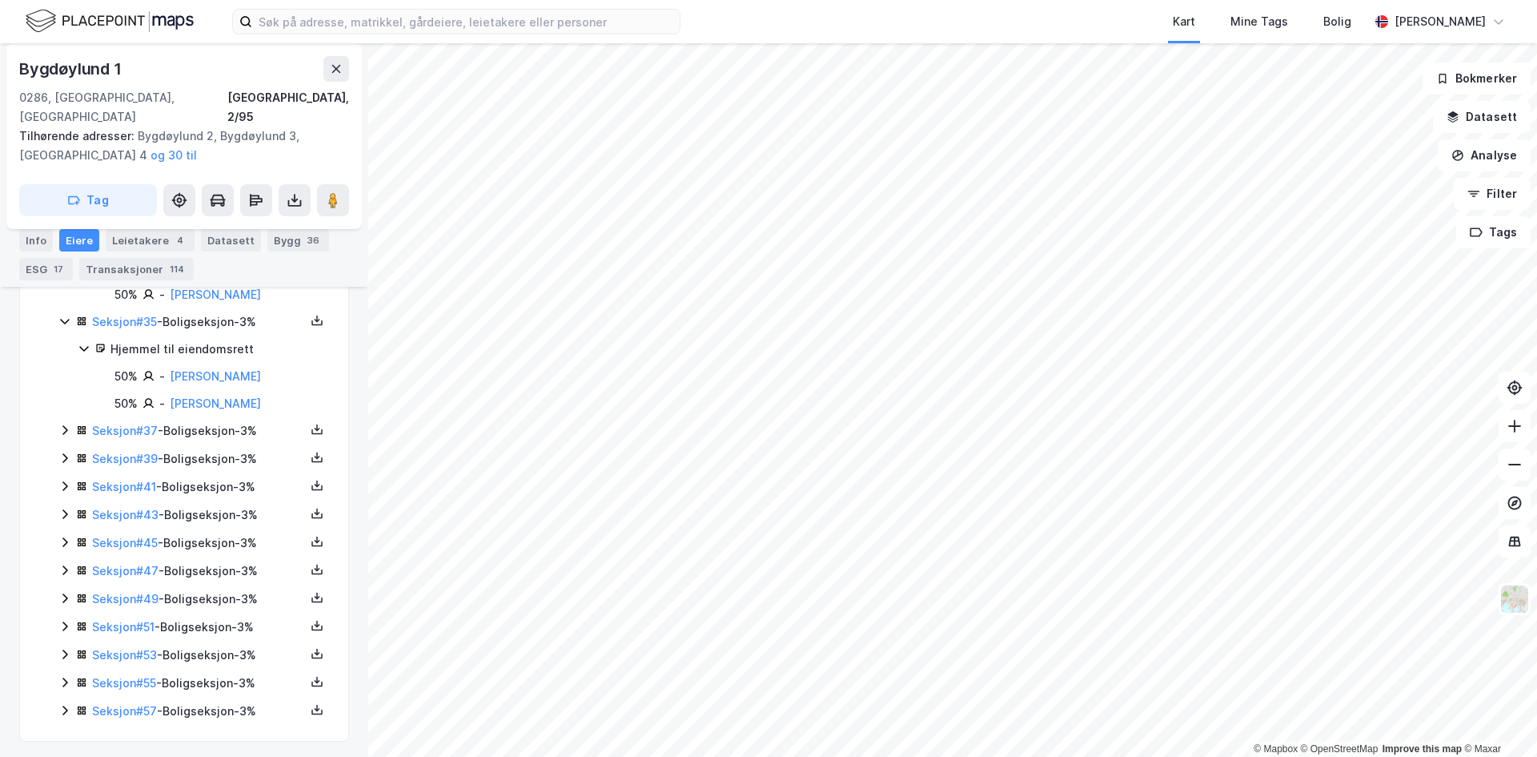
scroll to position [2376, 0]
click at [62, 427] on icon at bounding box center [64, 426] width 13 height 13
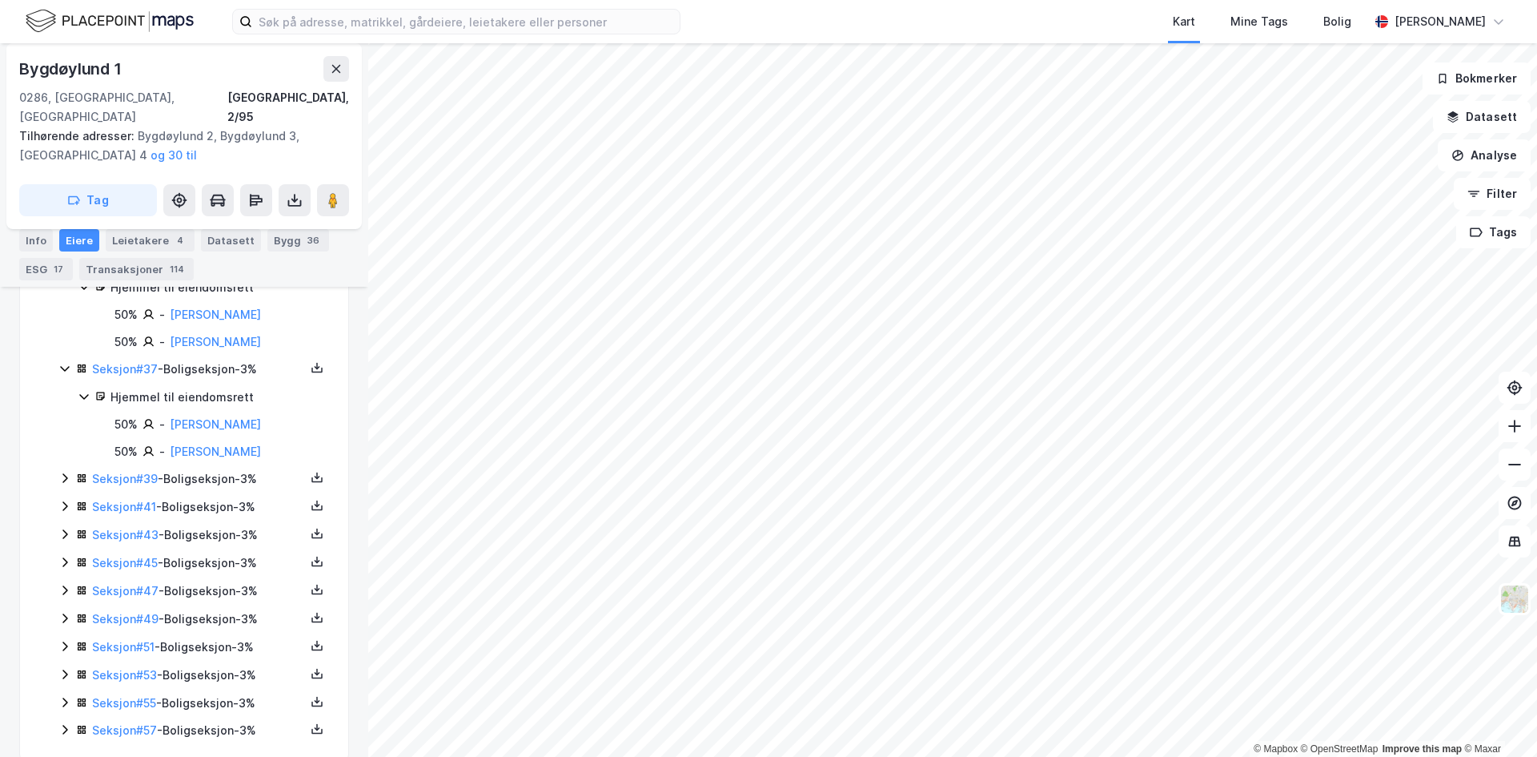
scroll to position [2456, 0]
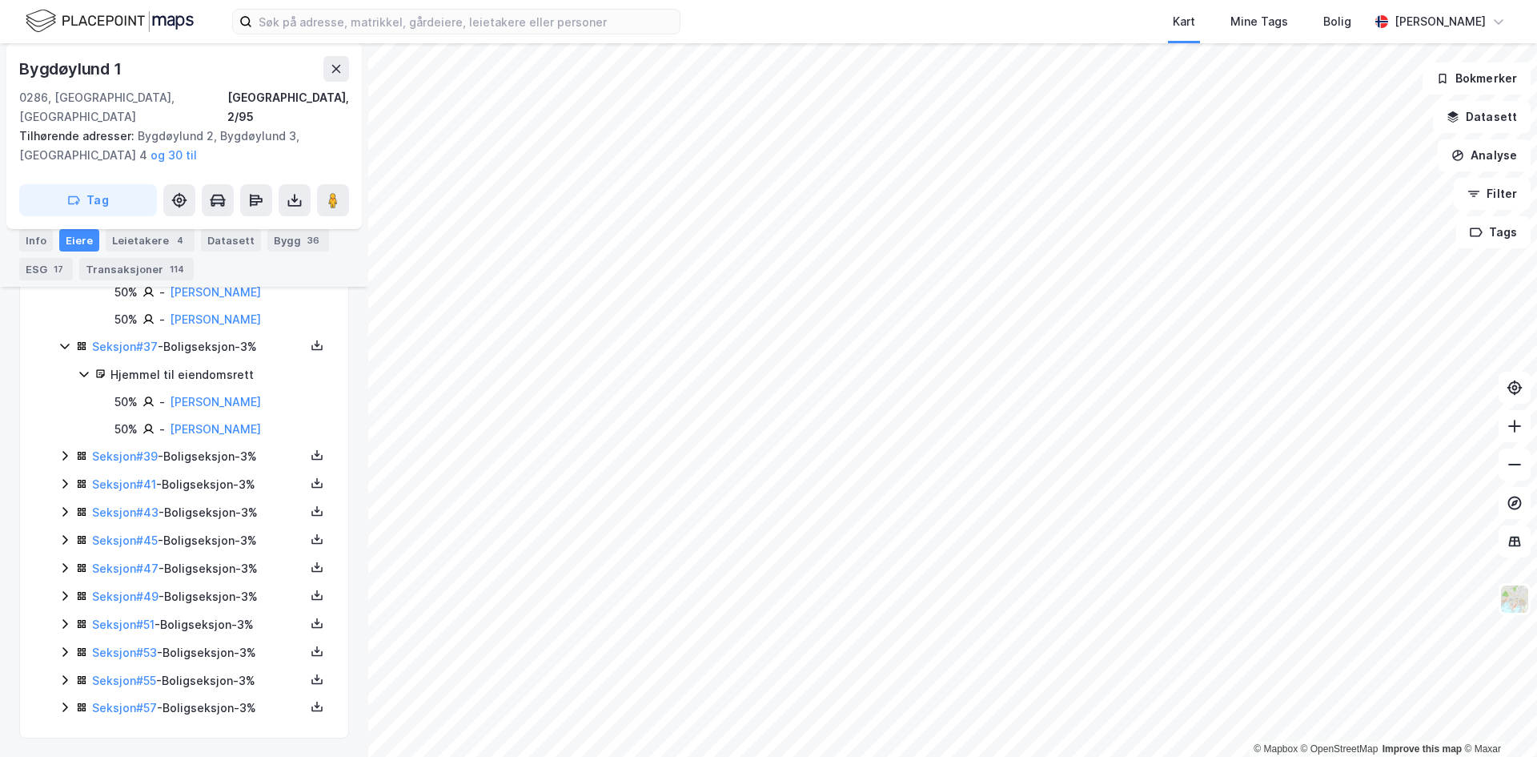
click at [66, 454] on icon at bounding box center [64, 456] width 5 height 10
click at [66, 536] on icon at bounding box center [64, 538] width 5 height 10
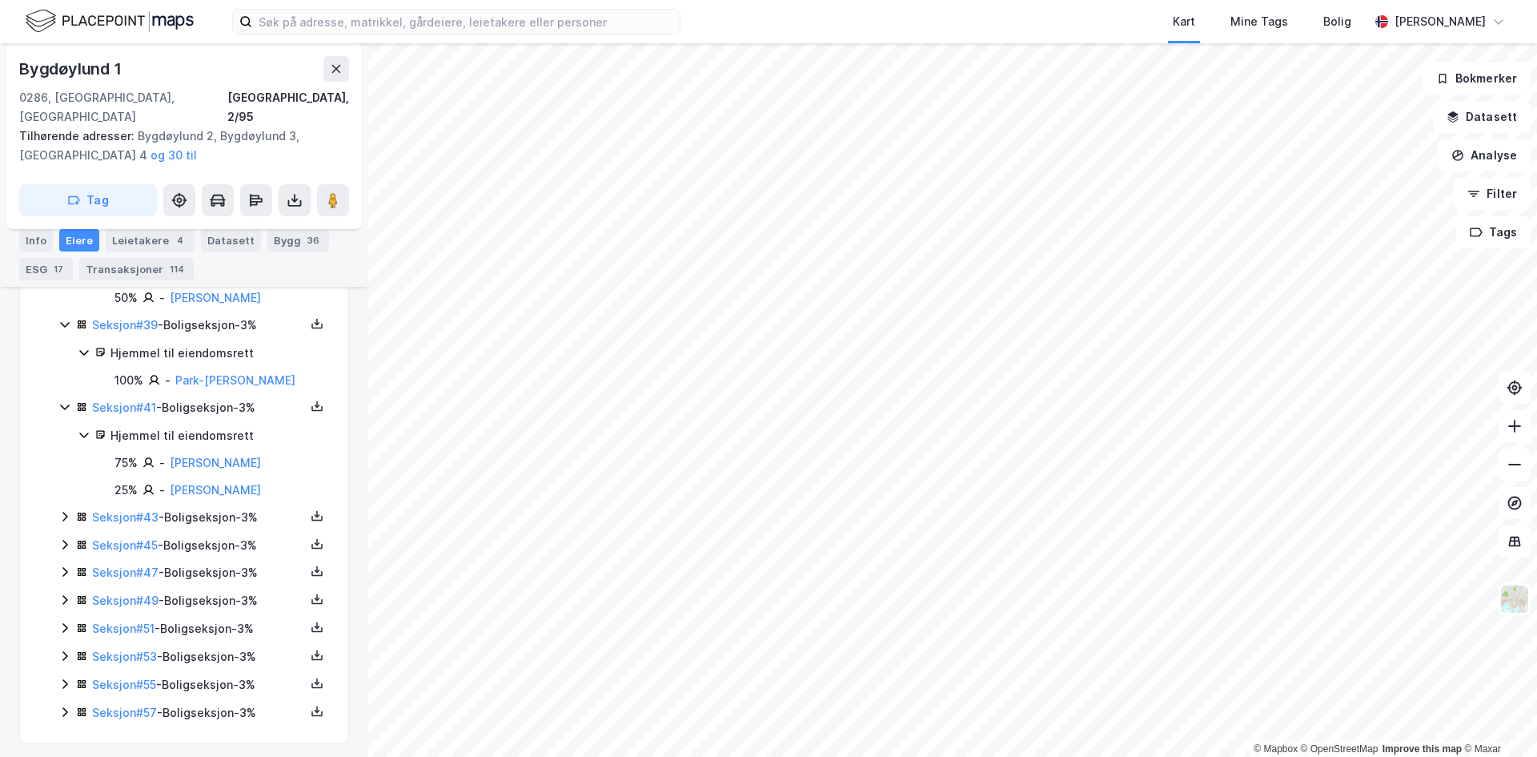
scroll to position [2593, 0]
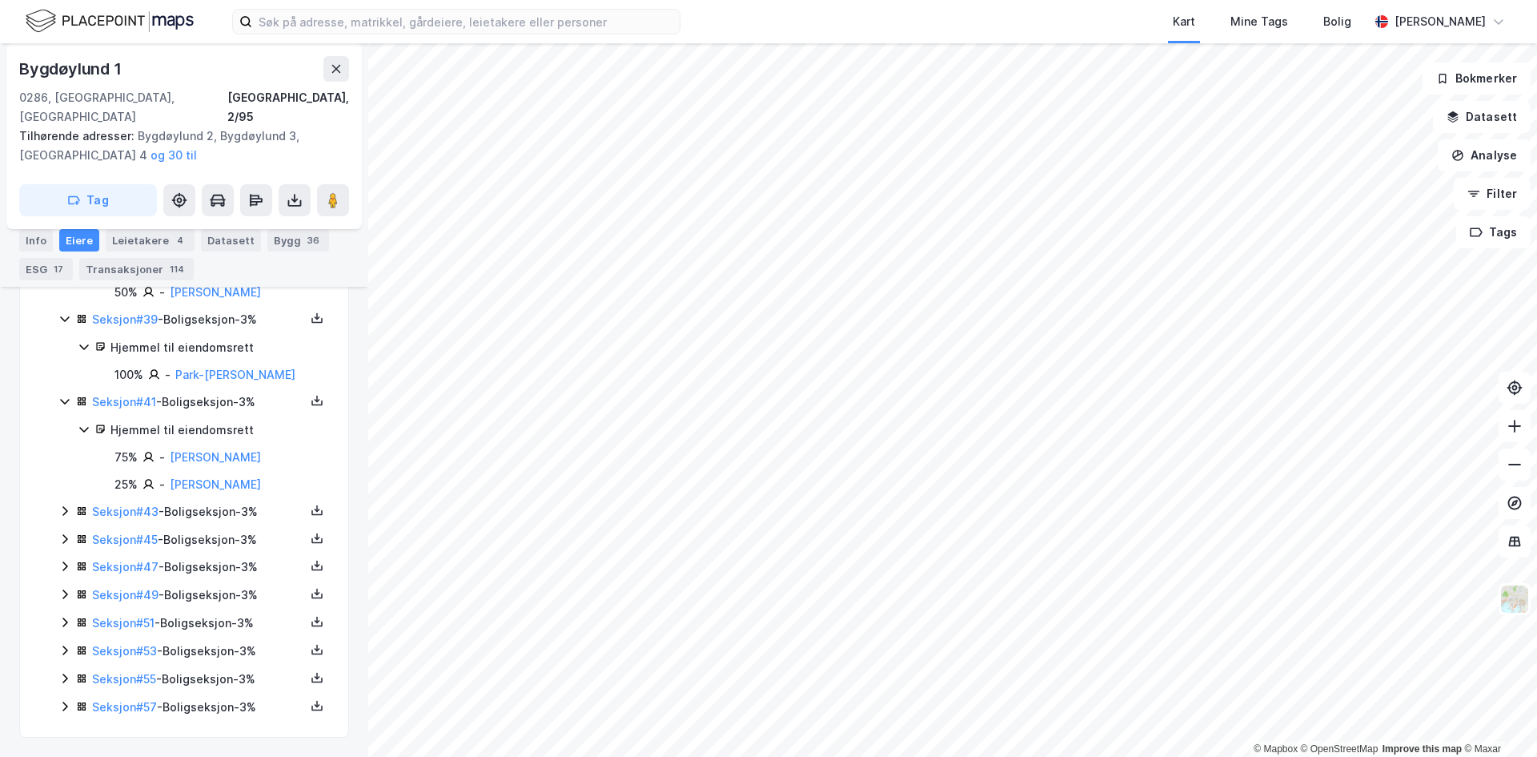
click at [62, 506] on icon at bounding box center [64, 510] width 13 height 13
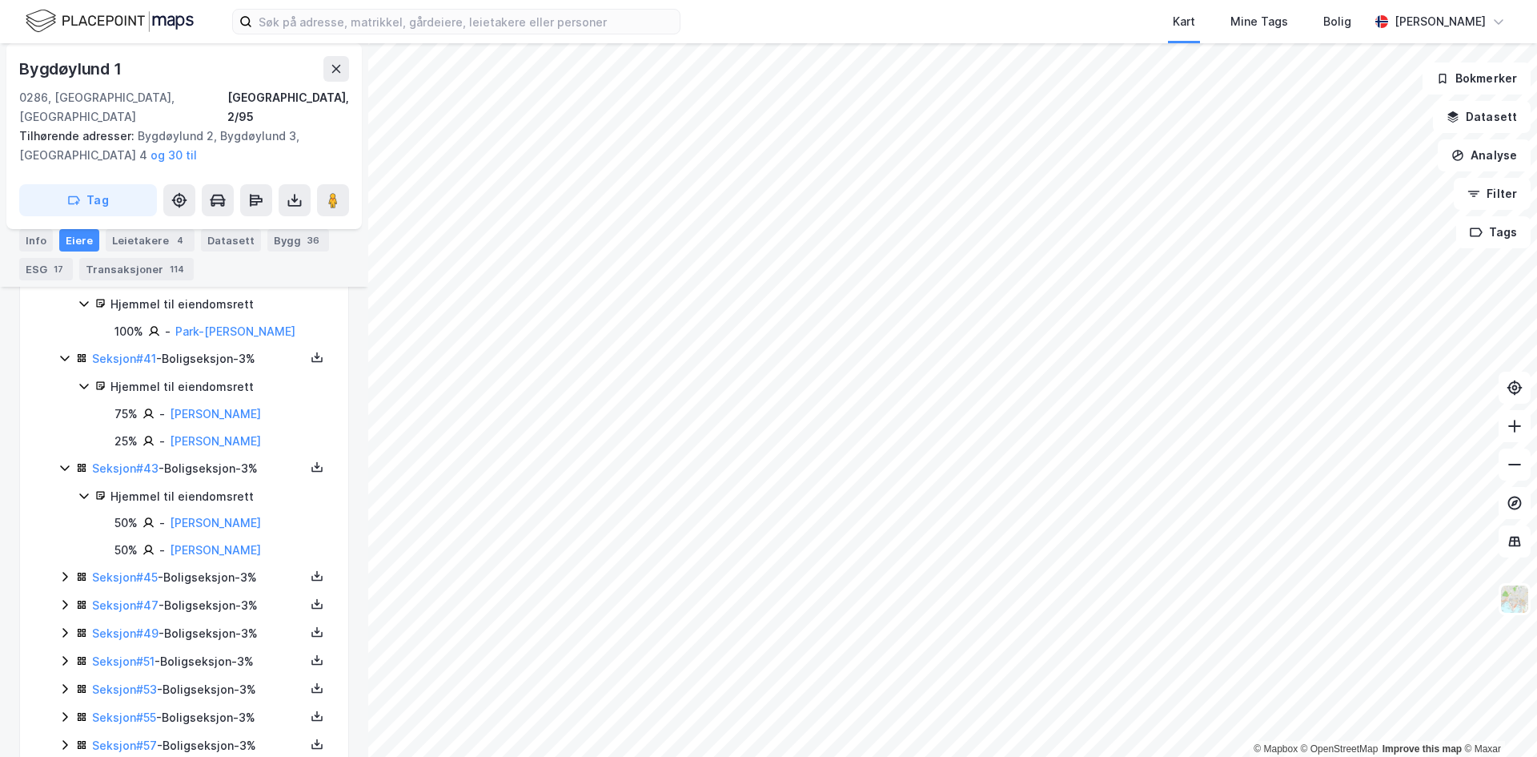
scroll to position [2674, 0]
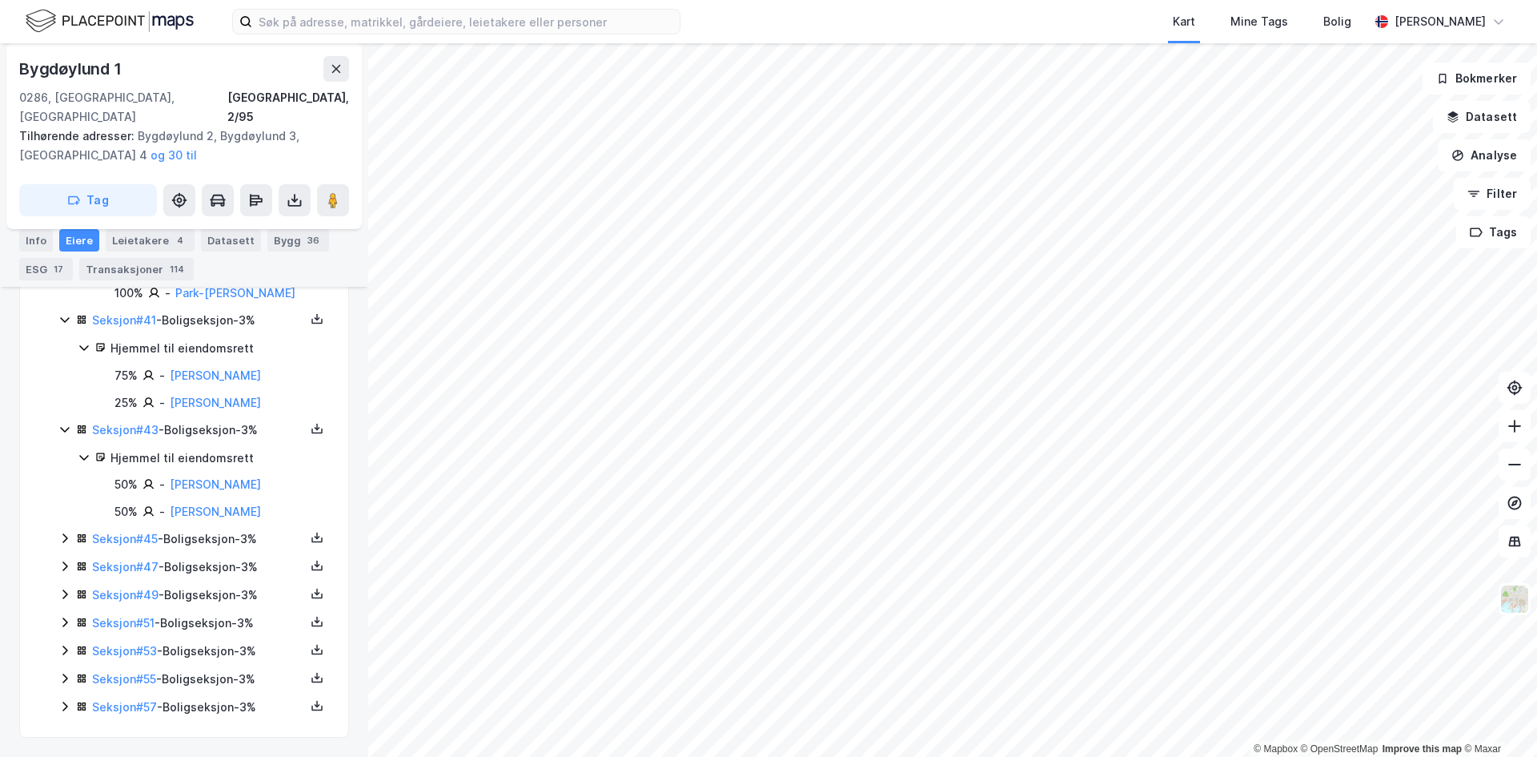
click at [62, 537] on icon at bounding box center [64, 538] width 13 height 13
click at [65, 618] on icon at bounding box center [64, 621] width 5 height 10
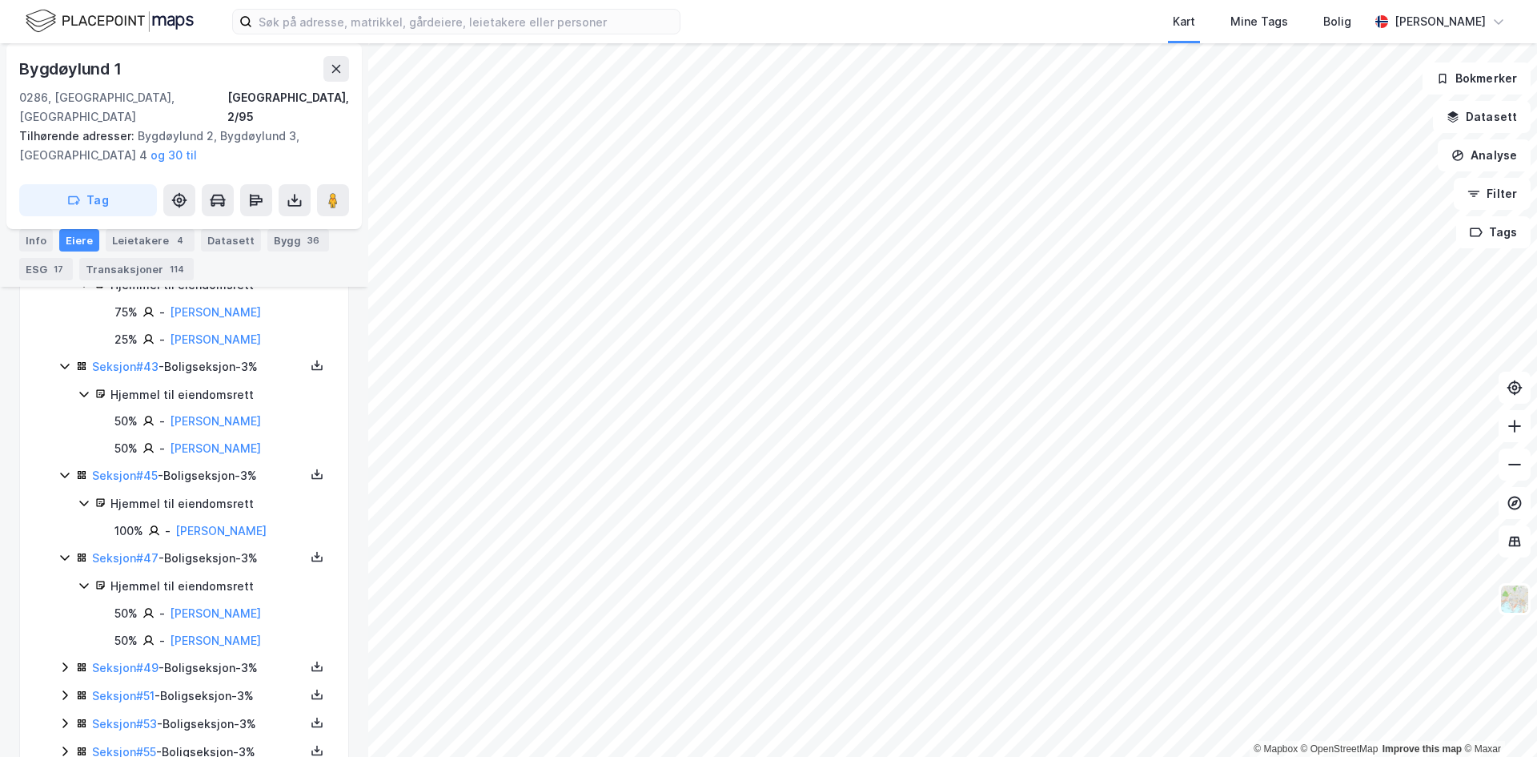
scroll to position [2811, 0]
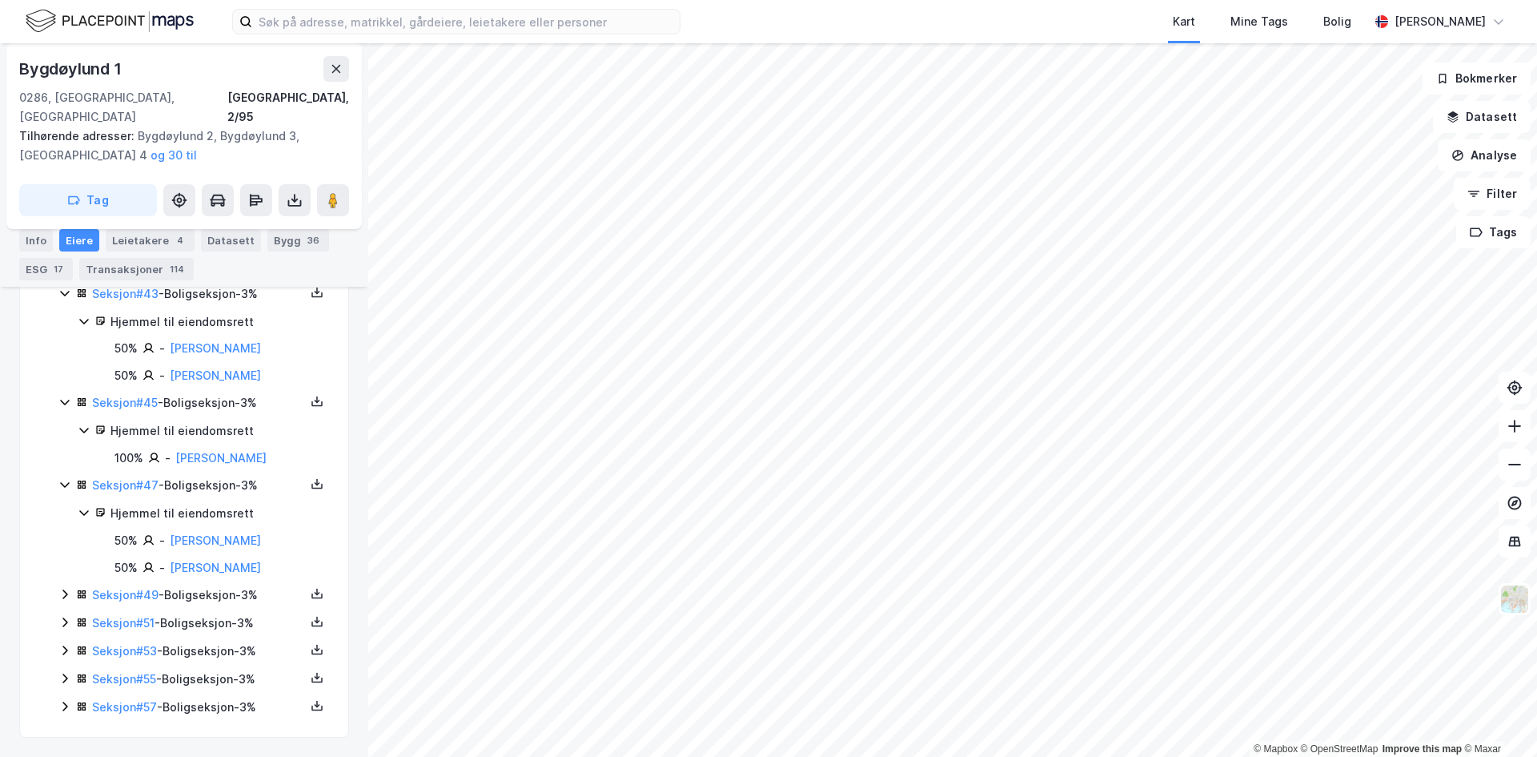
click at [65, 590] on icon at bounding box center [64, 594] width 13 height 13
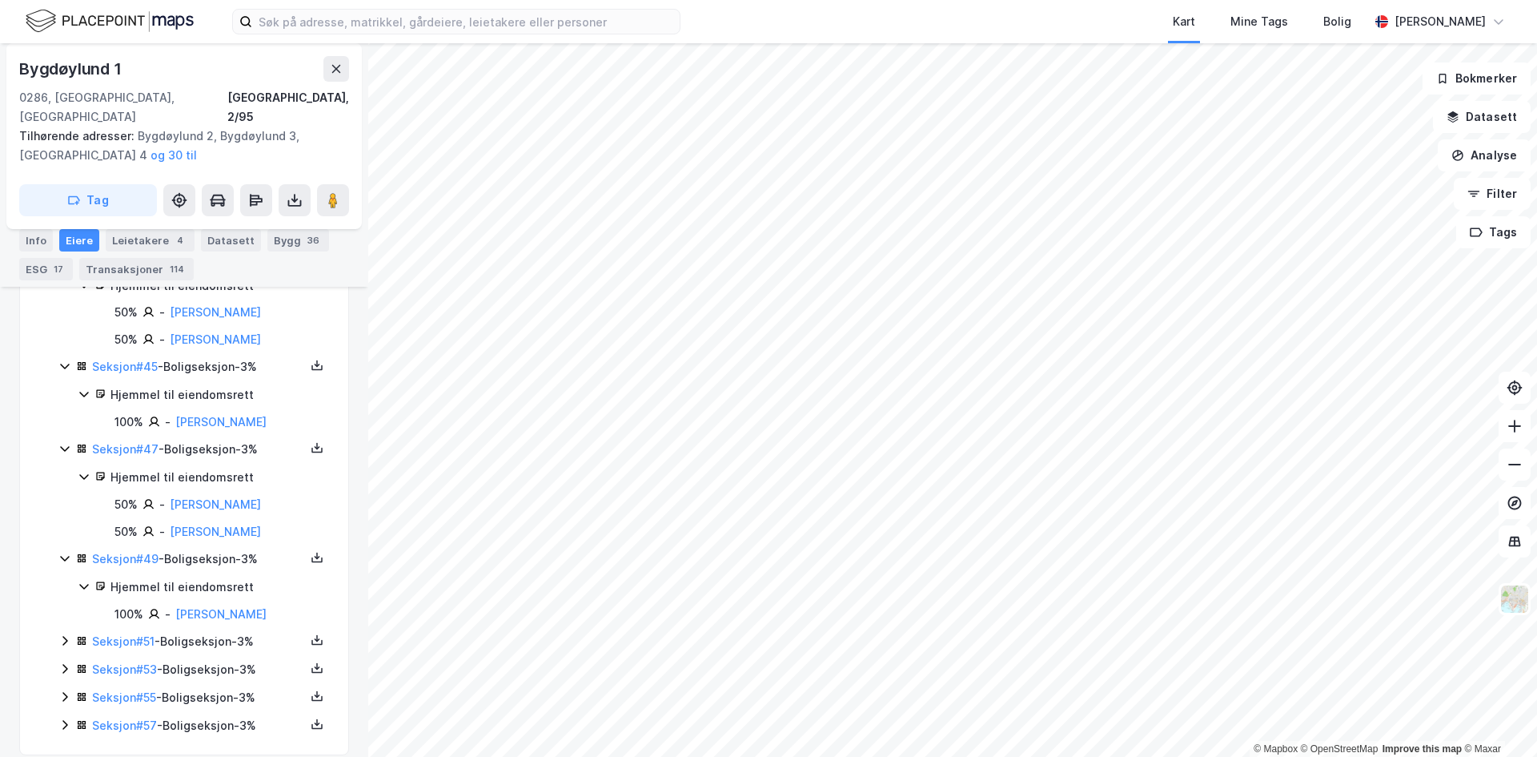
scroll to position [2864, 0]
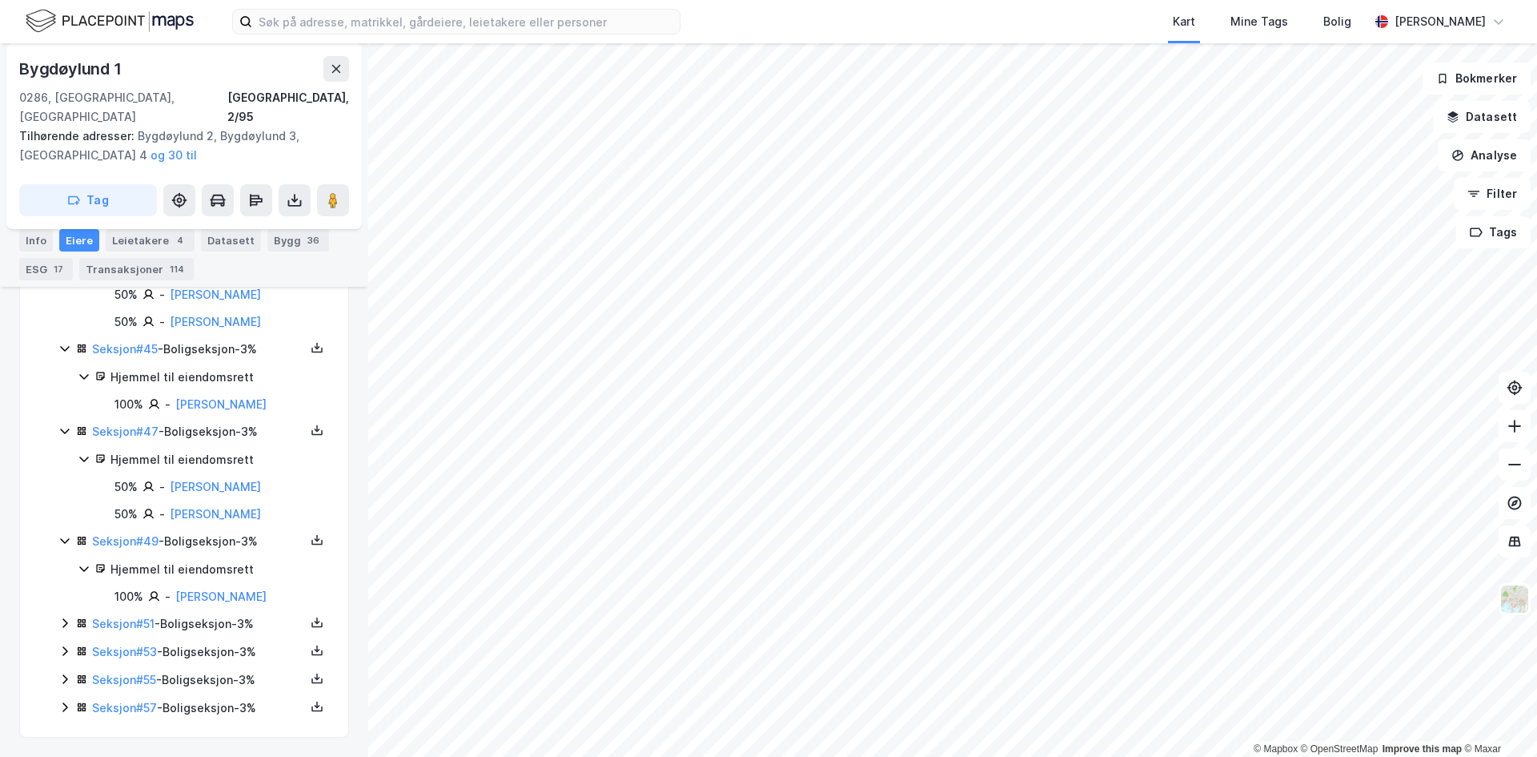
click at [62, 621] on icon at bounding box center [64, 623] width 13 height 13
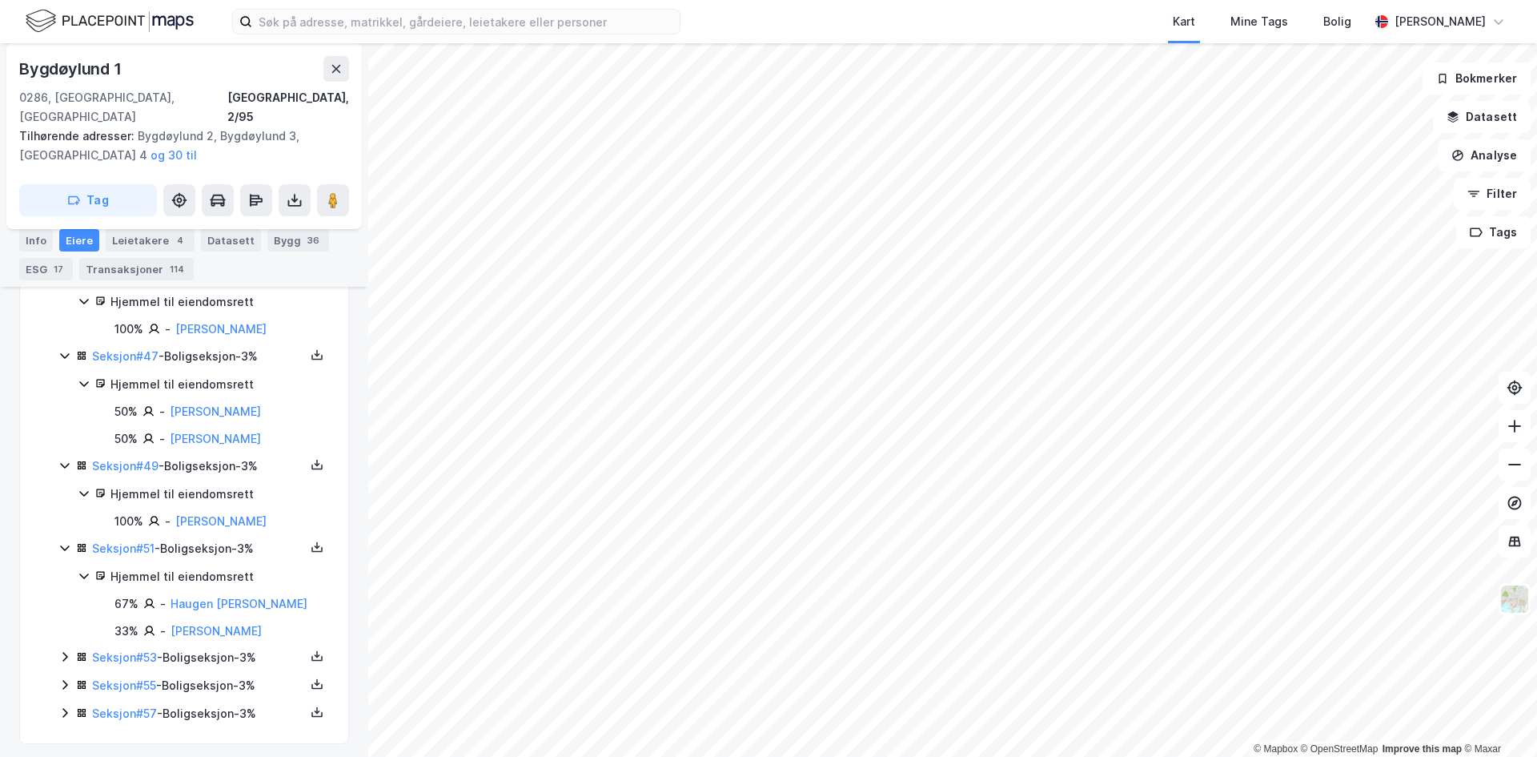
scroll to position [2946, 0]
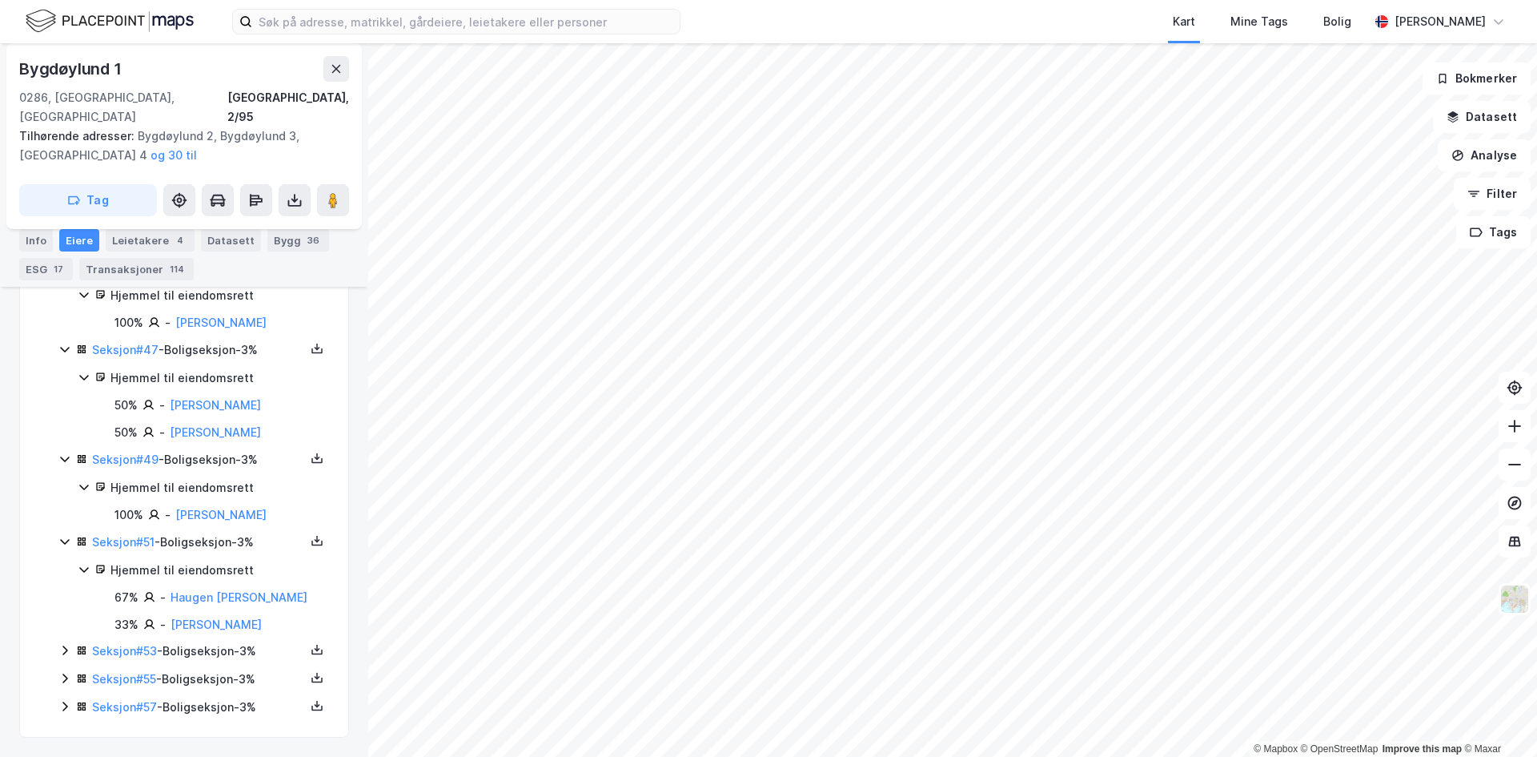
click at [61, 651] on icon at bounding box center [64, 650] width 13 height 13
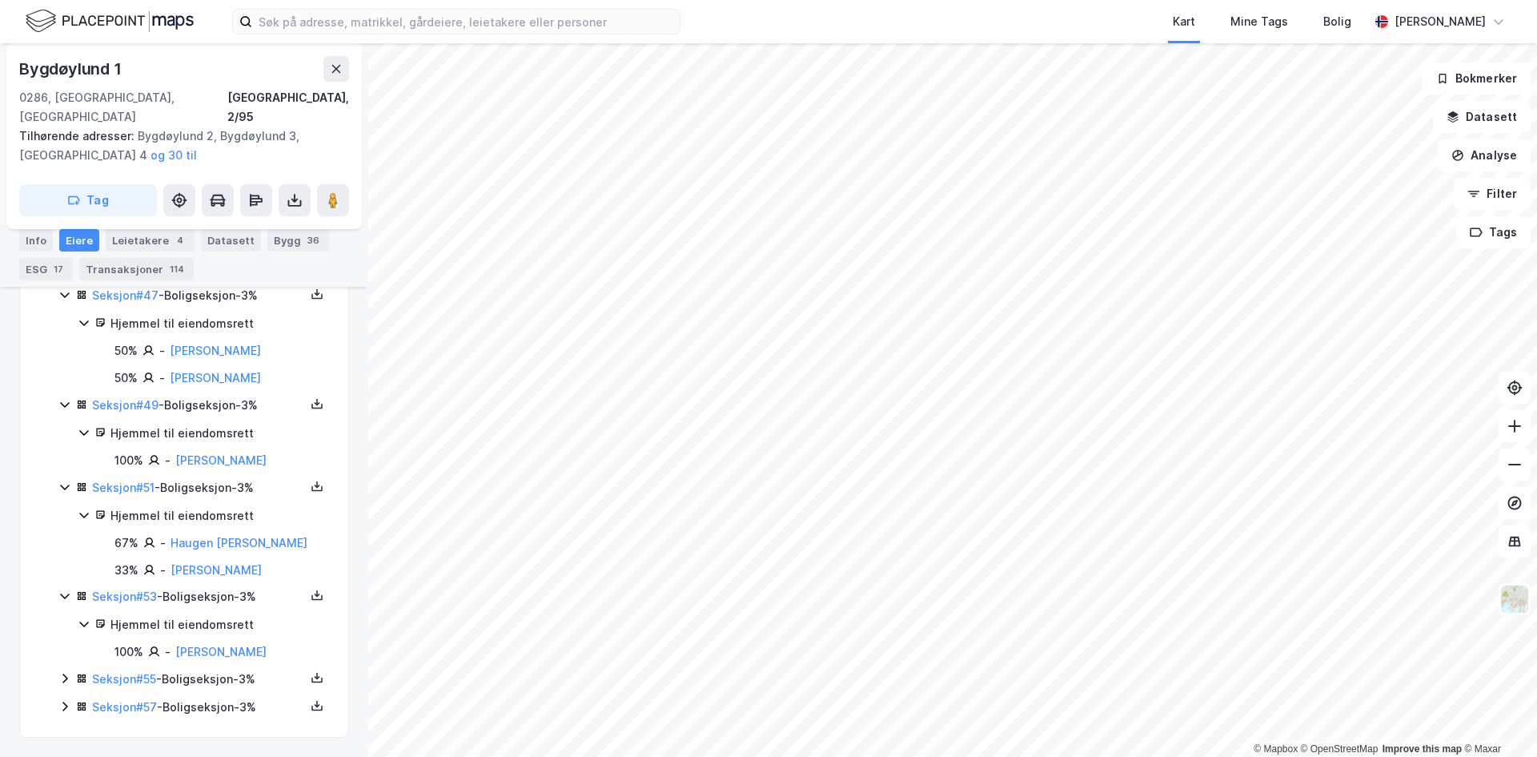
click at [62, 677] on icon at bounding box center [64, 678] width 13 height 13
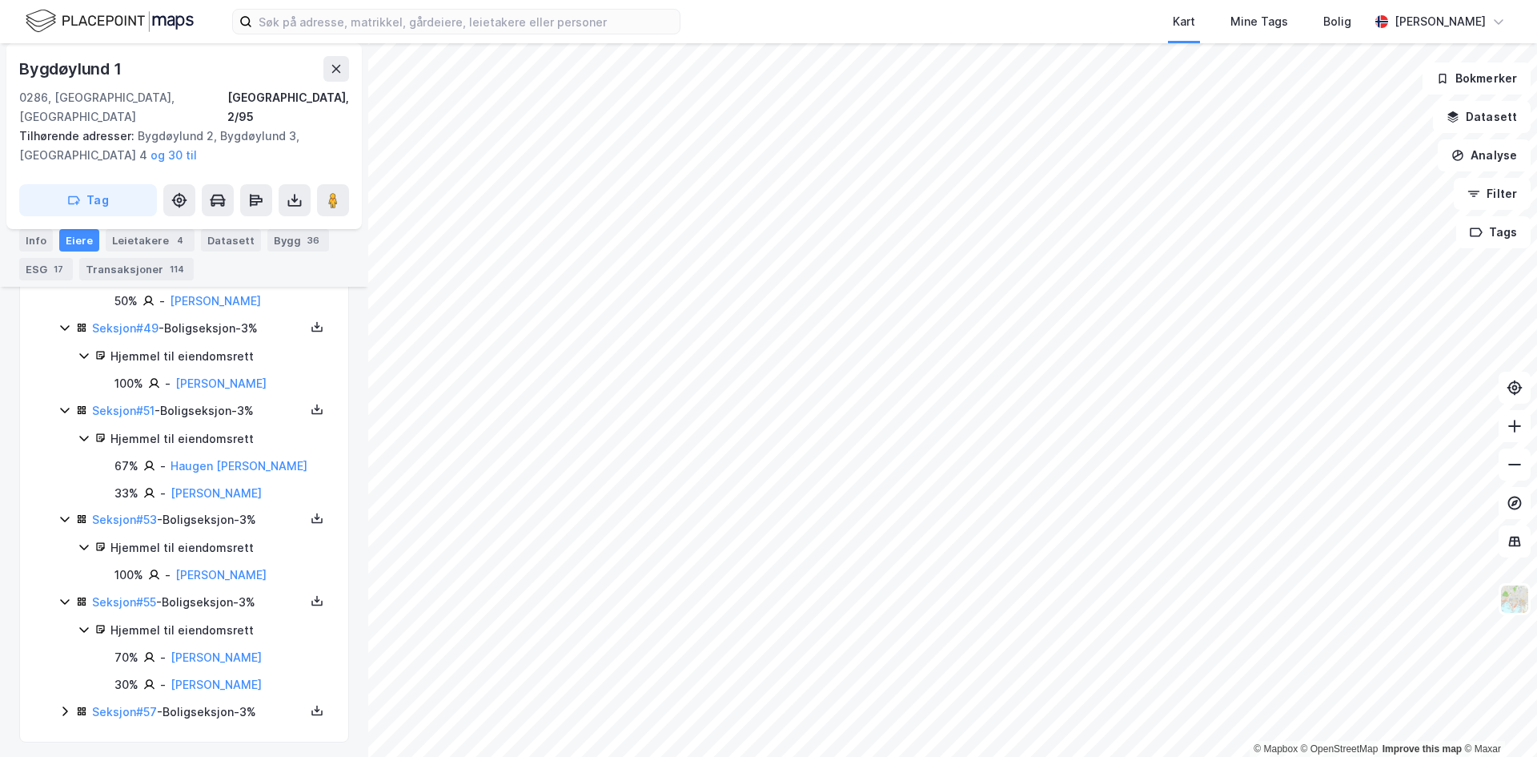
scroll to position [3082, 0]
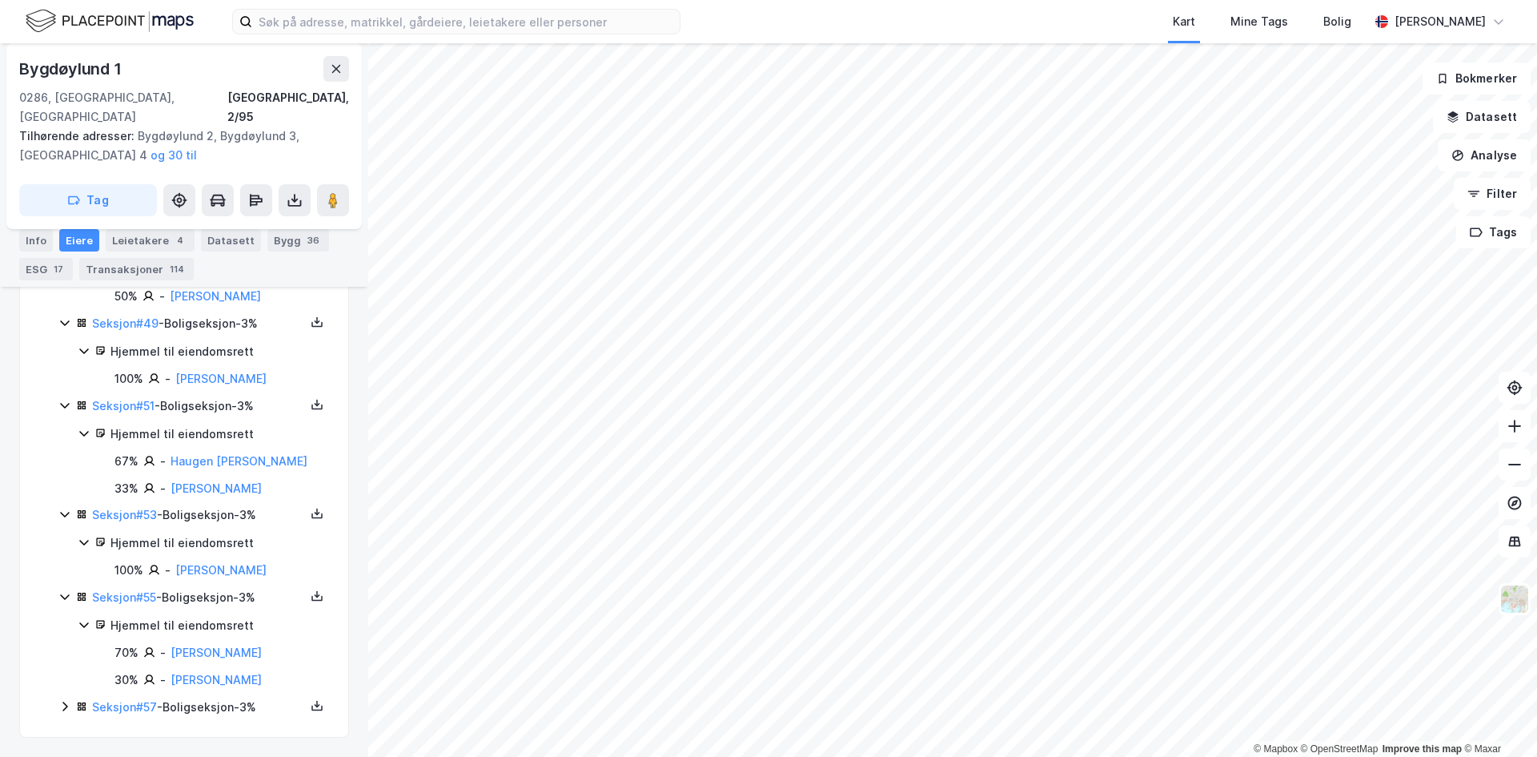
click at [62, 706] on icon at bounding box center [64, 706] width 13 height 13
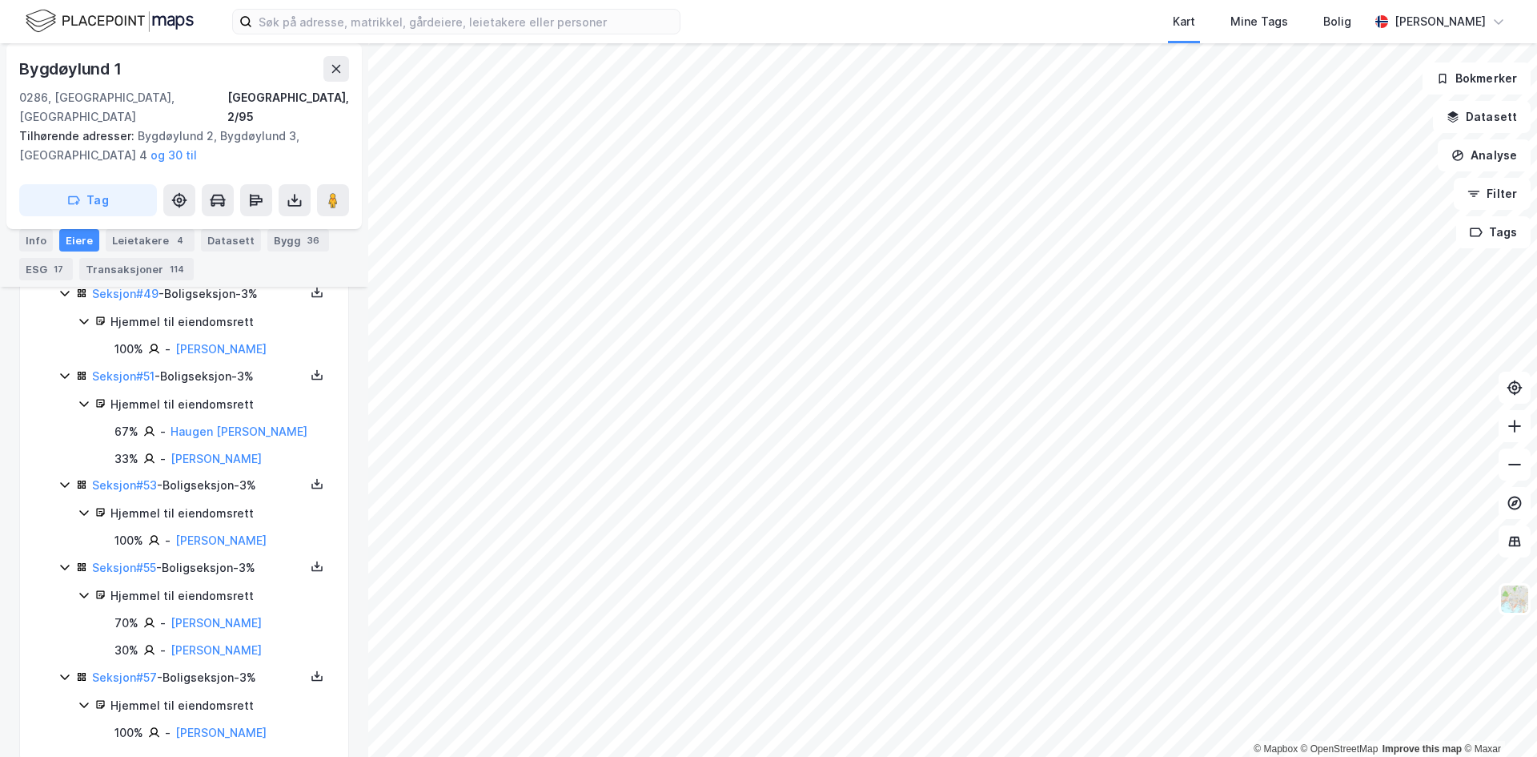
scroll to position [3136, 0]
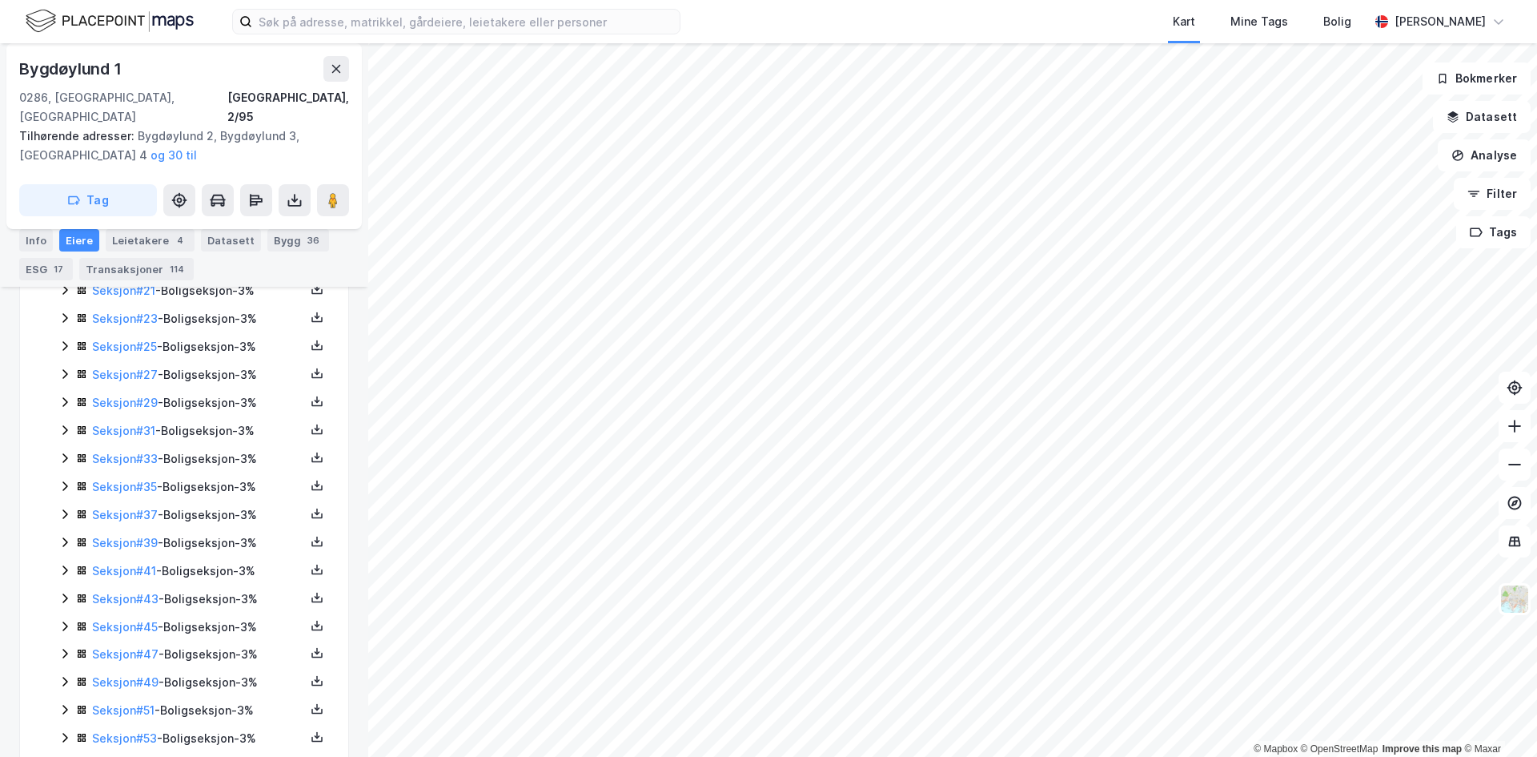
scroll to position [754, 0]
